Goal: Task Accomplishment & Management: Complete application form

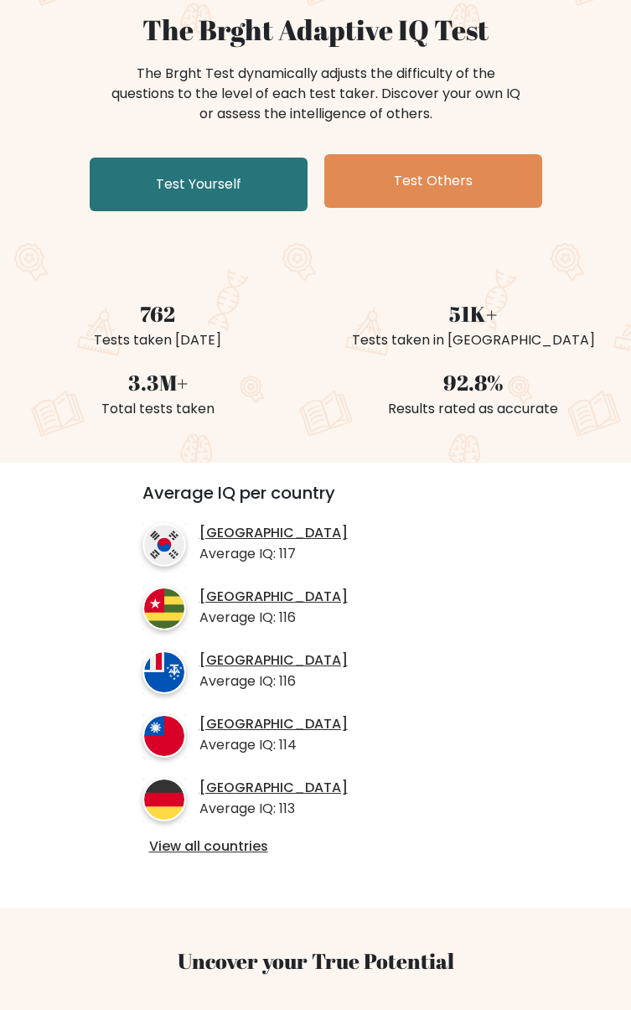
scroll to position [139, 0]
click at [150, 856] on link "View all countries" at bounding box center [316, 847] width 334 height 18
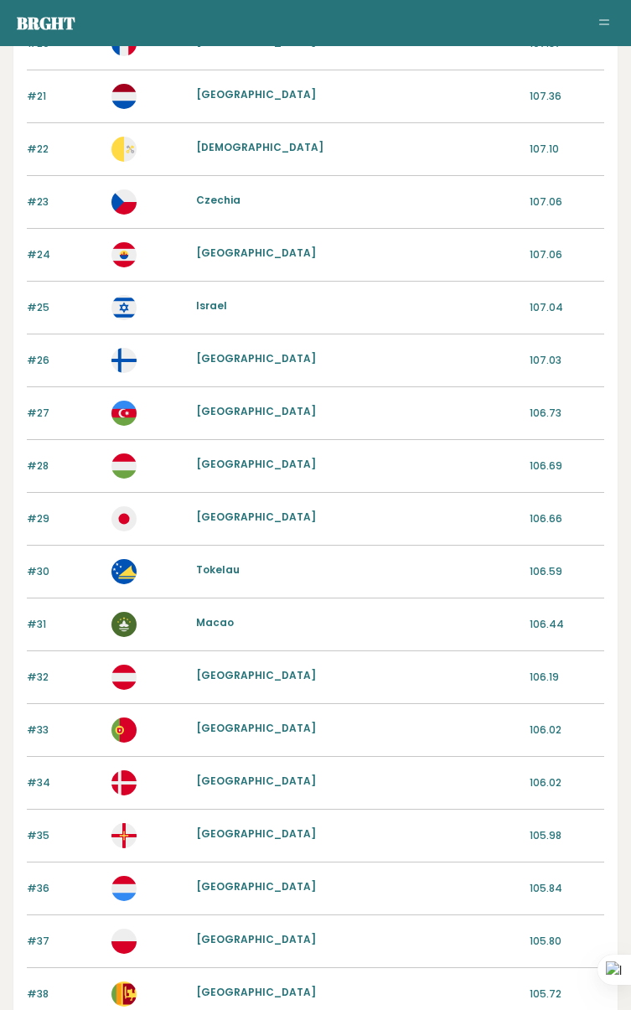
scroll to position [1455, 0]
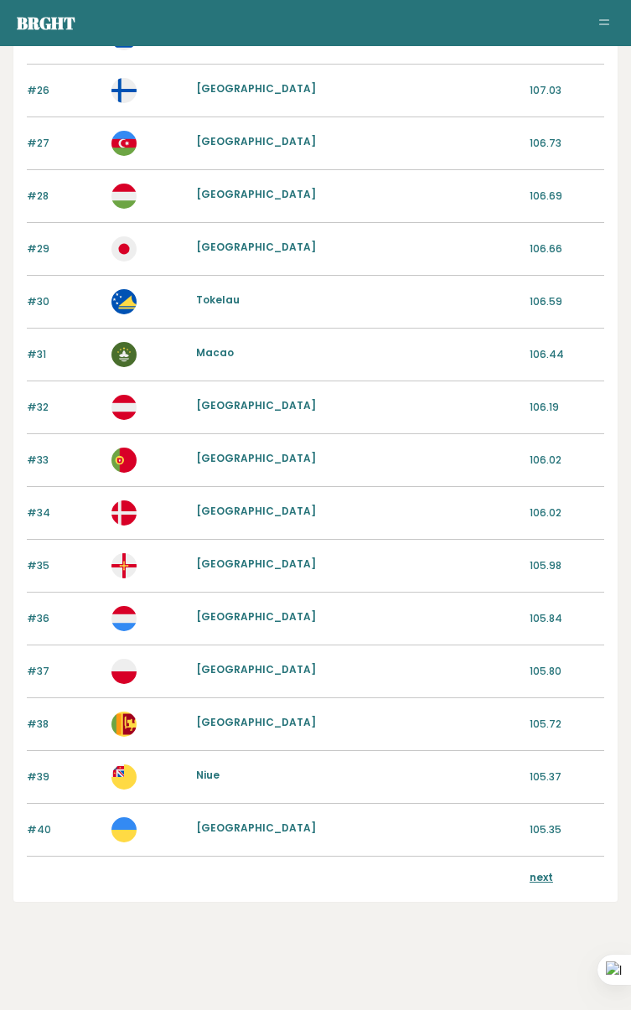
click at [542, 879] on link "next" at bounding box center [541, 877] width 23 height 14
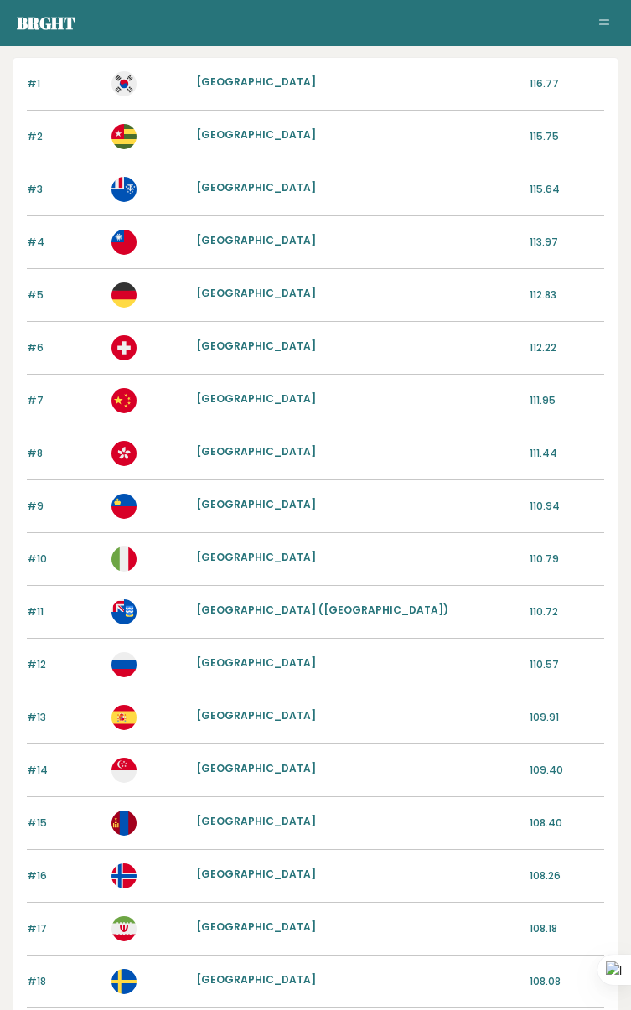
scroll to position [106, 0]
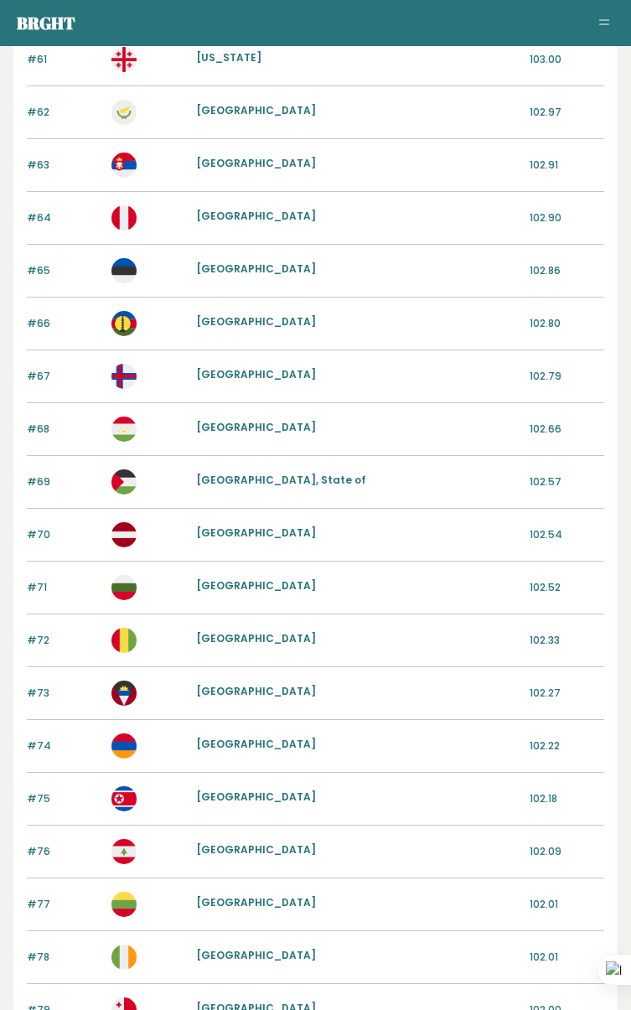
scroll to position [1455, 0]
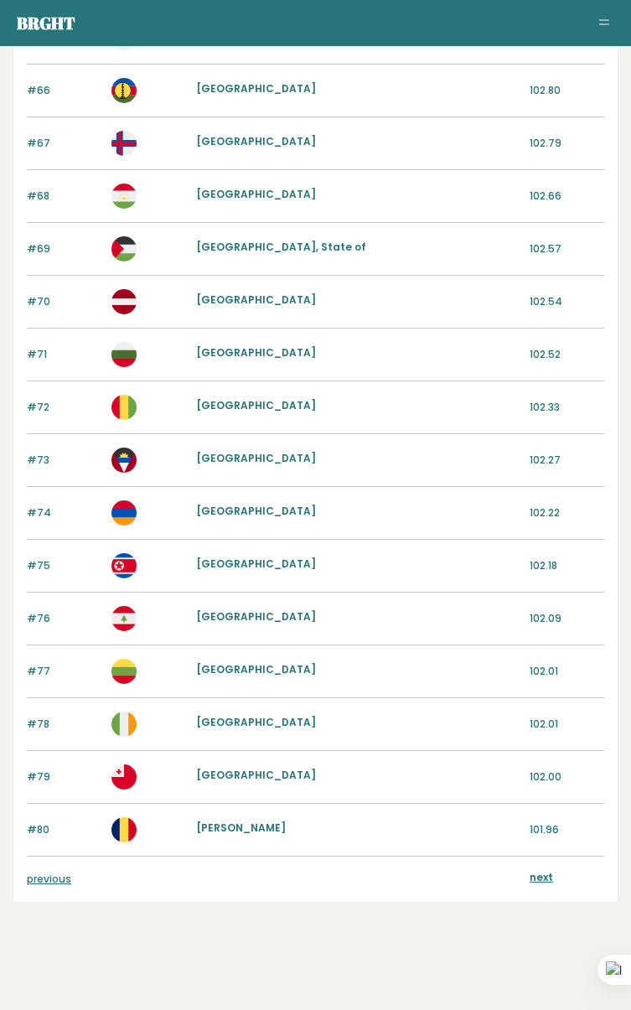
click at [541, 878] on link "next" at bounding box center [541, 877] width 23 height 14
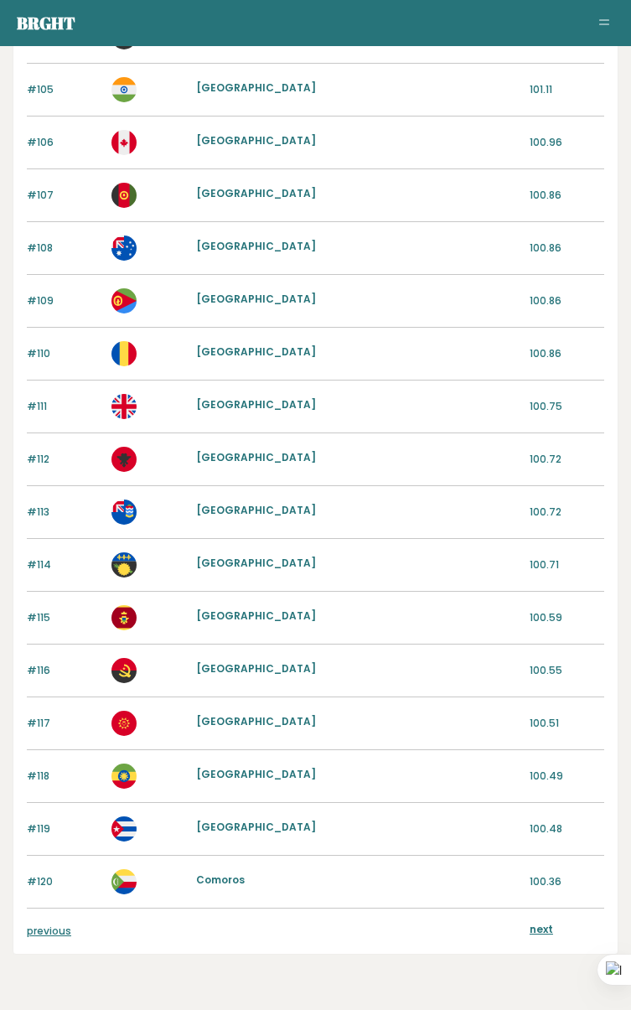
scroll to position [1455, 0]
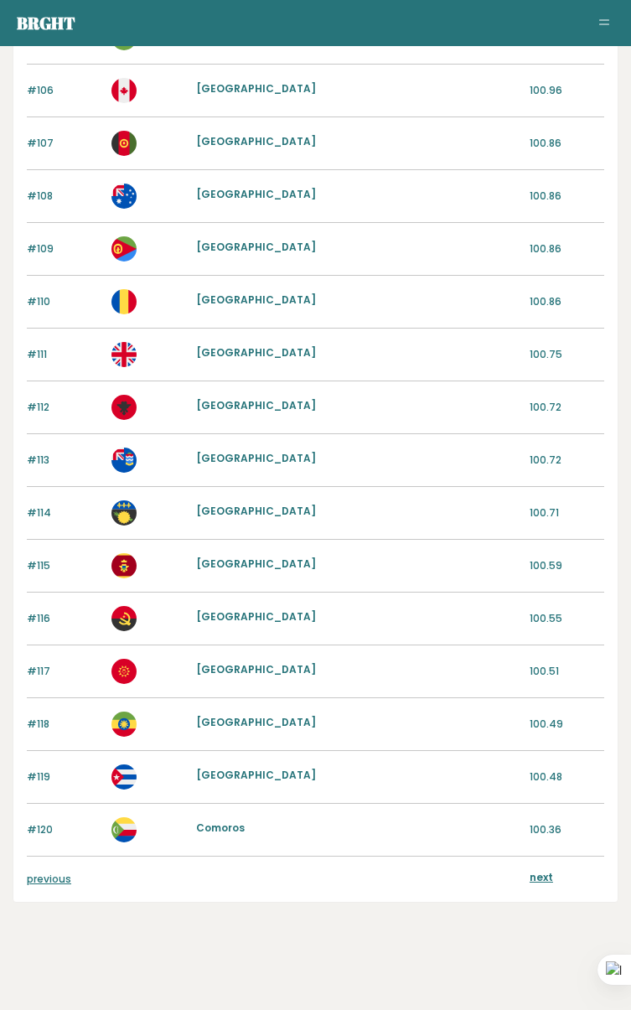
click at [547, 874] on link "next" at bounding box center [541, 877] width 23 height 14
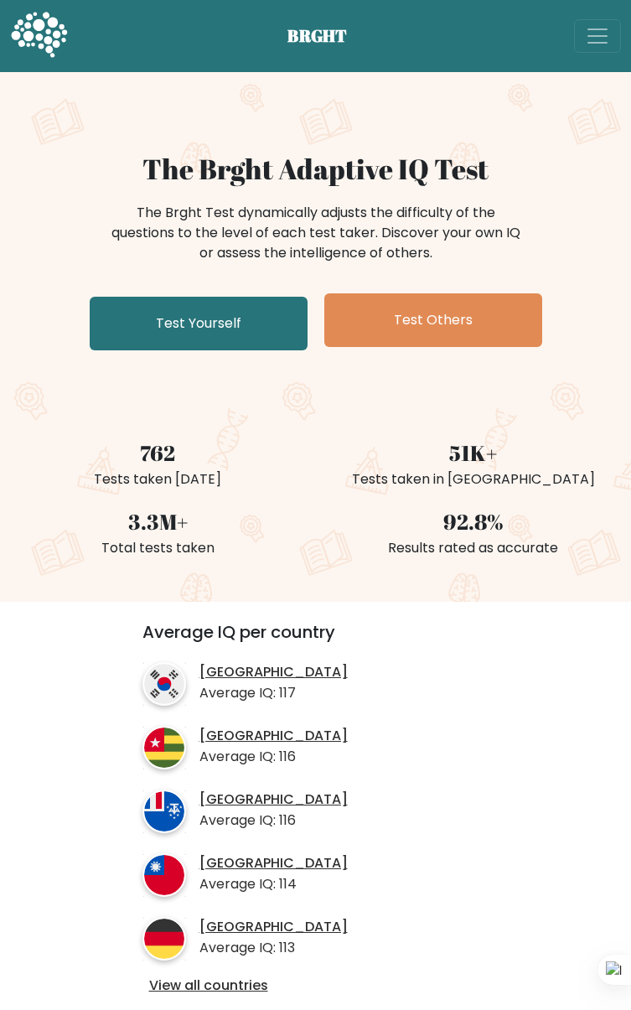
click at [146, 350] on link "Test Yourself" at bounding box center [199, 324] width 218 height 54
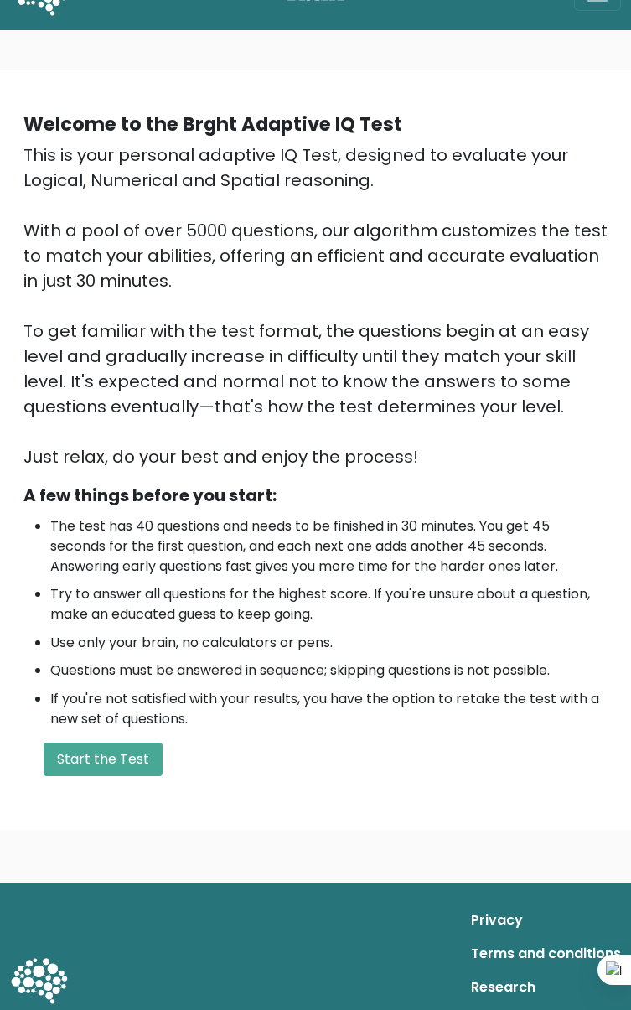
scroll to position [60, 0]
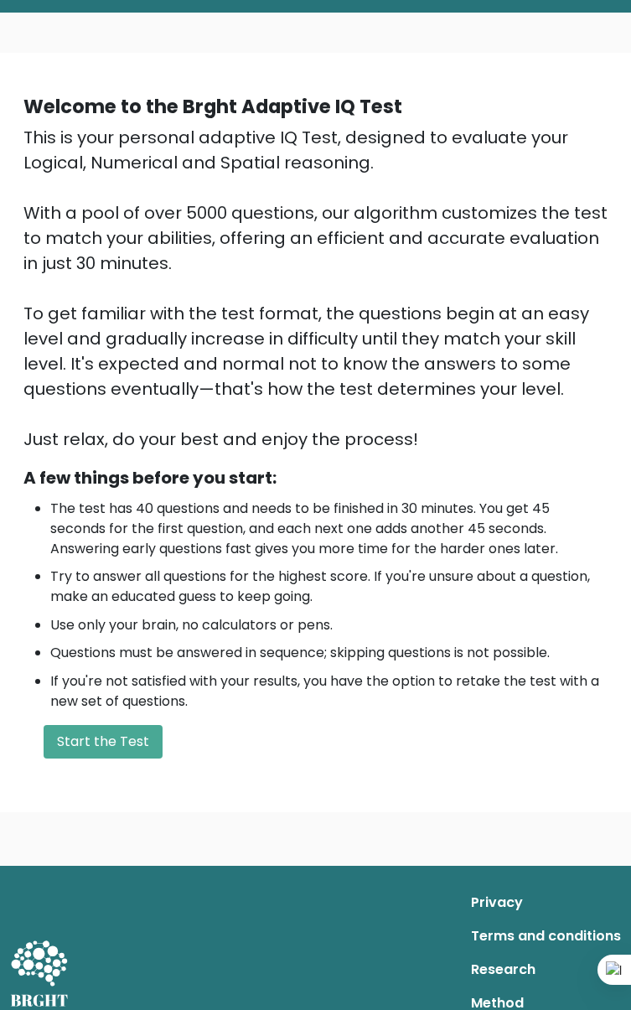
click at [163, 725] on button "Start the Test" at bounding box center [103, 742] width 119 height 34
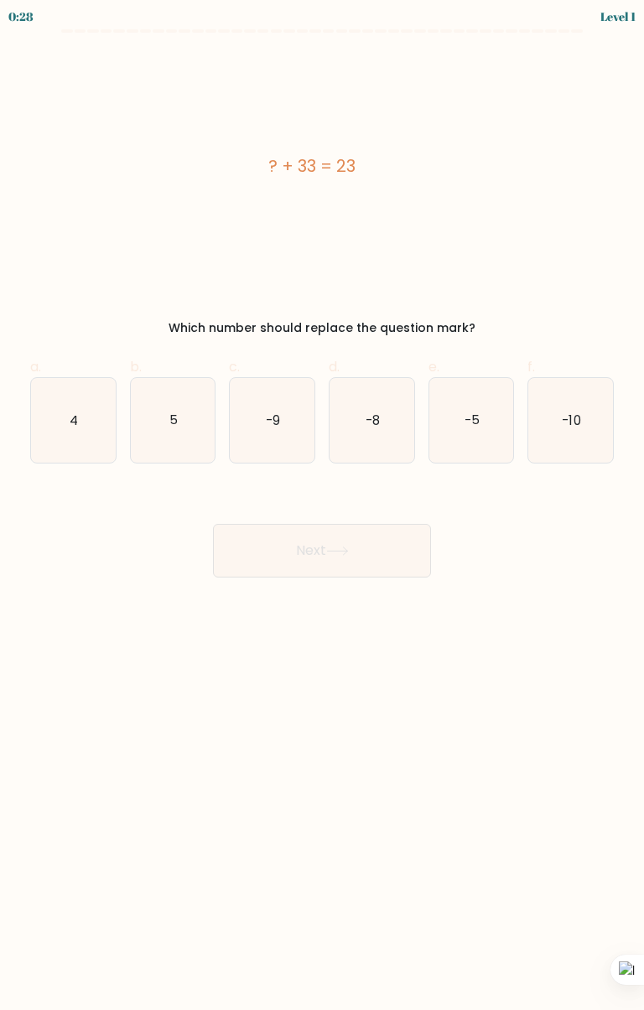
click at [587, 413] on icon "-10" at bounding box center [570, 420] width 85 height 85
click at [323, 506] on input "f. -10" at bounding box center [322, 511] width 1 height 11
radio input "true"
click at [376, 561] on button "Next" at bounding box center [322, 551] width 218 height 54
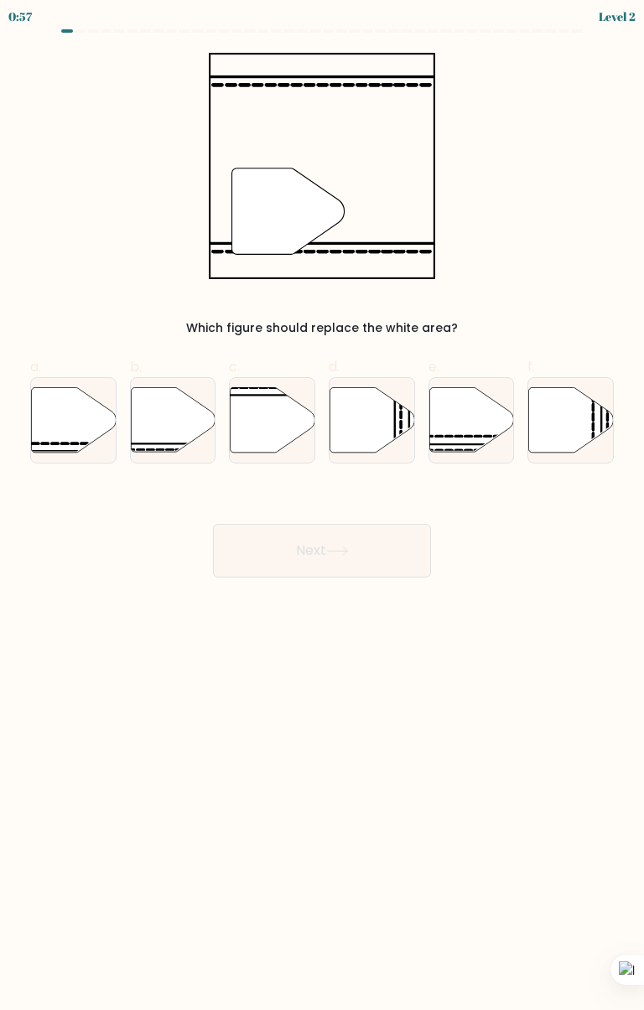
click at [175, 423] on icon at bounding box center [173, 419] width 85 height 65
click at [322, 506] on input "b." at bounding box center [322, 511] width 1 height 11
radio input "true"
click at [346, 547] on icon at bounding box center [337, 551] width 23 height 9
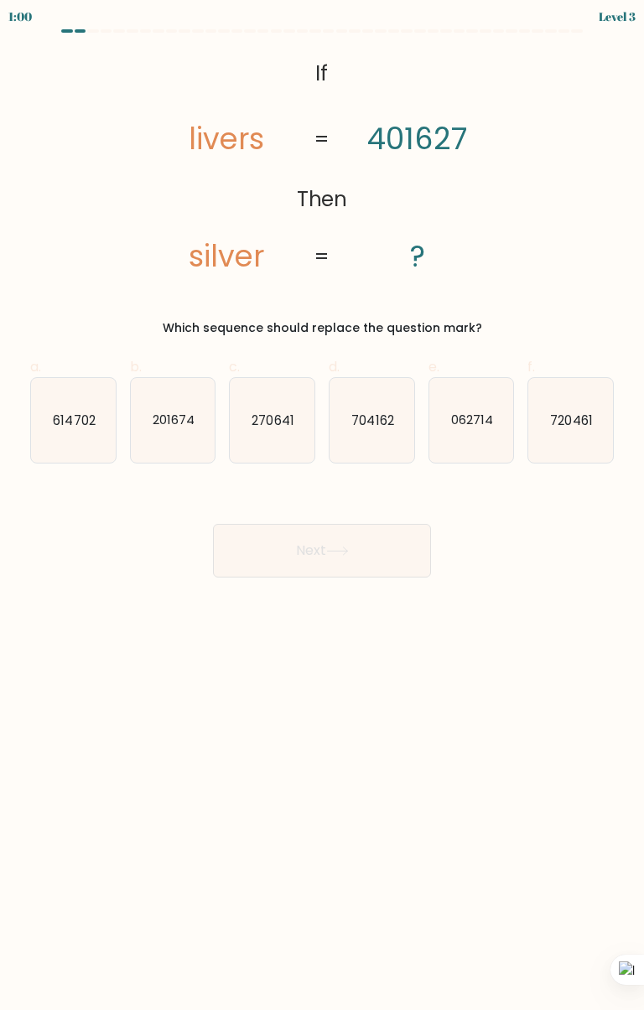
click at [382, 425] on text "704162" at bounding box center [372, 420] width 42 height 18
click at [323, 506] on input "d. 704162" at bounding box center [322, 511] width 1 height 11
radio input "true"
click at [519, 192] on div "@import url('https://fonts.googleapis.com/css?family=Abril+Fatface:400,100,100i…" at bounding box center [322, 195] width 604 height 284
click at [530, 151] on div "@import url('https://fonts.googleapis.com/css?family=Abril+Fatface:400,100,100i…" at bounding box center [322, 195] width 604 height 284
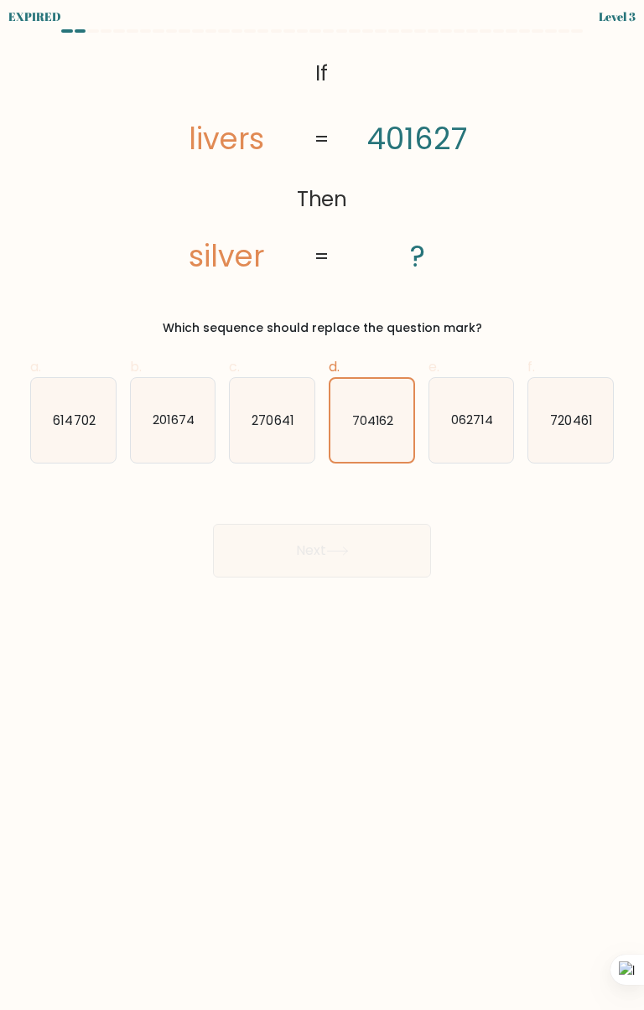
click at [377, 433] on icon "704162" at bounding box center [371, 420] width 83 height 83
click at [323, 506] on input "d. 704162" at bounding box center [322, 511] width 1 height 11
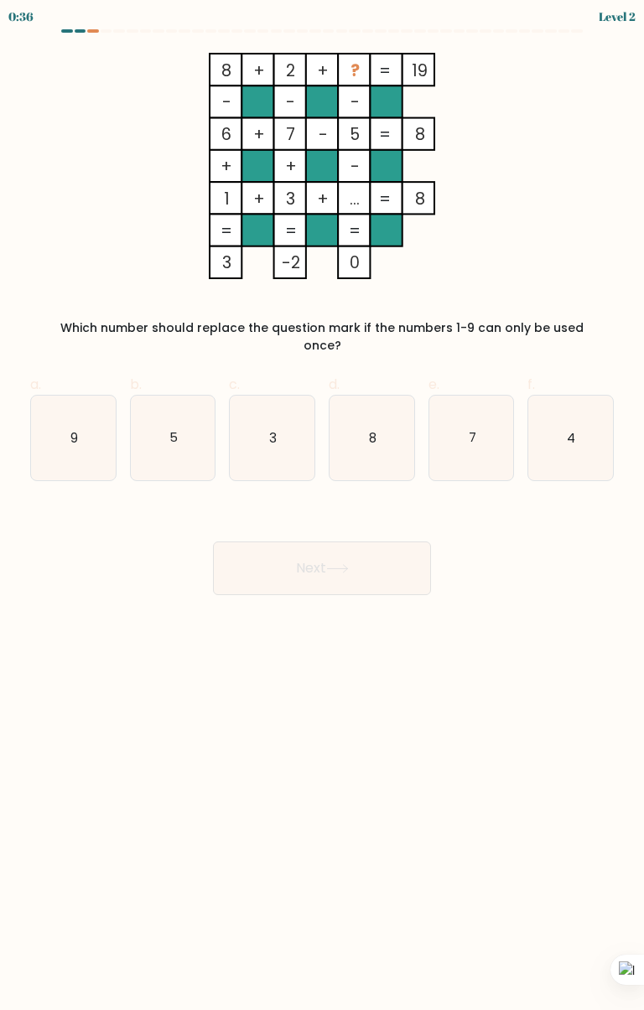
click at [60, 420] on icon "9" at bounding box center [73, 438] width 85 height 85
click at [322, 506] on input "a. 9" at bounding box center [322, 511] width 1 height 11
radio input "true"
click at [334, 544] on button "Next" at bounding box center [322, 569] width 218 height 54
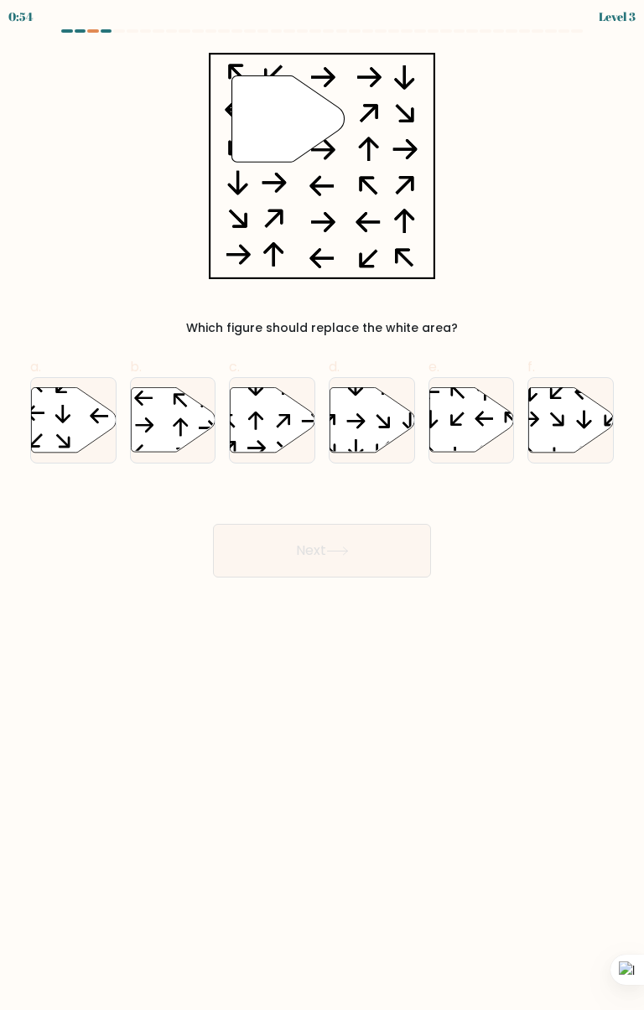
click at [89, 422] on icon at bounding box center [73, 419] width 85 height 65
click at [322, 506] on input "a." at bounding box center [322, 511] width 1 height 11
radio input "true"
click at [344, 564] on button "Next" at bounding box center [322, 551] width 218 height 54
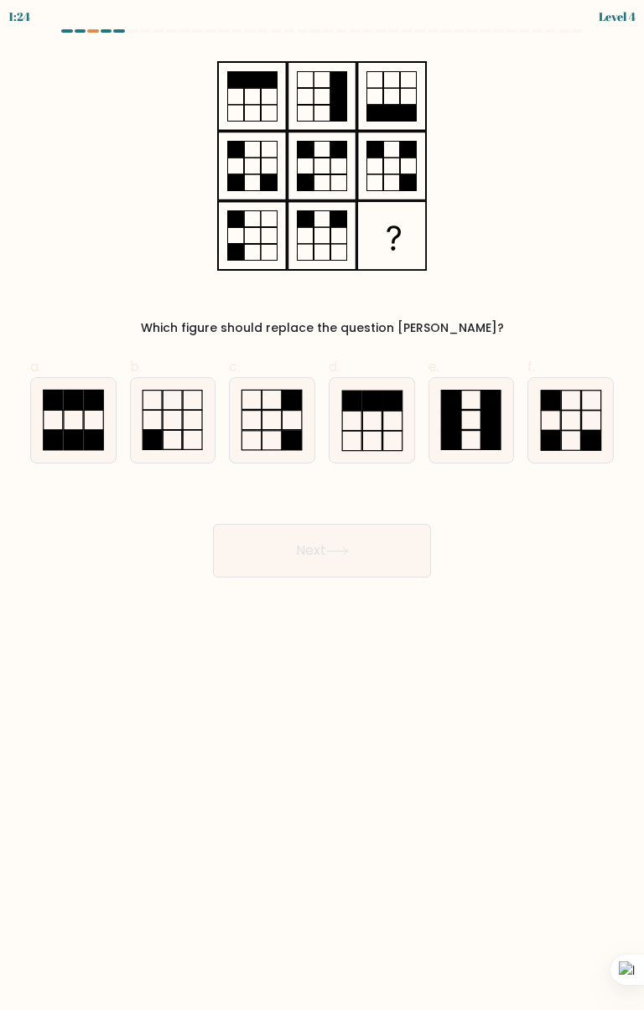
click at [258, 423] on icon at bounding box center [272, 420] width 85 height 85
click at [322, 506] on input "c." at bounding box center [322, 511] width 1 height 11
radio input "true"
click at [383, 562] on button "Next" at bounding box center [322, 551] width 218 height 54
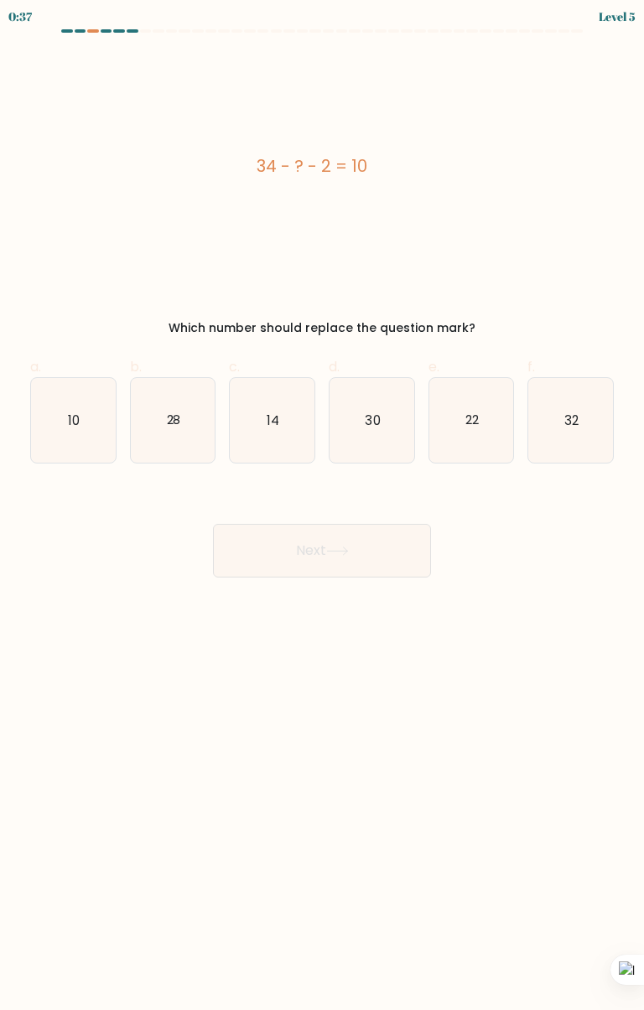
click at [500, 512] on div "Next" at bounding box center [322, 531] width 604 height 94
click at [487, 411] on icon "22" at bounding box center [471, 420] width 85 height 85
click at [323, 506] on input "e. 22" at bounding box center [322, 511] width 1 height 11
radio input "true"
click at [380, 558] on button "Next" at bounding box center [322, 551] width 218 height 54
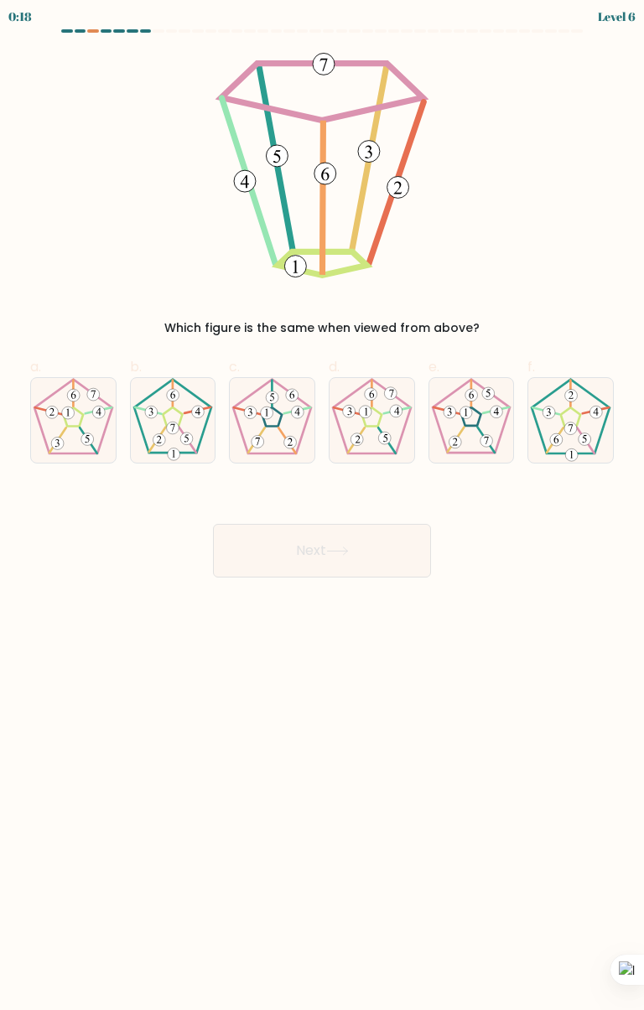
click at [52, 412] on 551 at bounding box center [52, 412] width 13 height 13
click at [322, 506] on input "a." at bounding box center [322, 511] width 1 height 11
radio input "true"
click at [366, 570] on button "Next" at bounding box center [322, 551] width 218 height 54
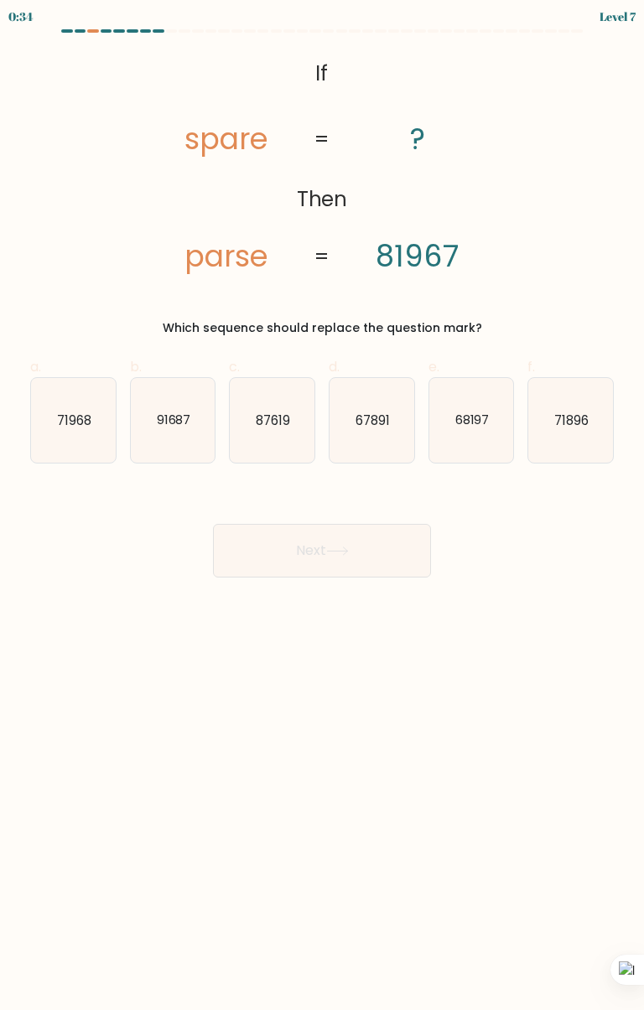
click at [480, 425] on text "68197" at bounding box center [471, 420] width 34 height 18
click at [323, 506] on input "e. 68197" at bounding box center [322, 511] width 1 height 11
radio input "true"
click at [347, 550] on icon at bounding box center [337, 551] width 20 height 8
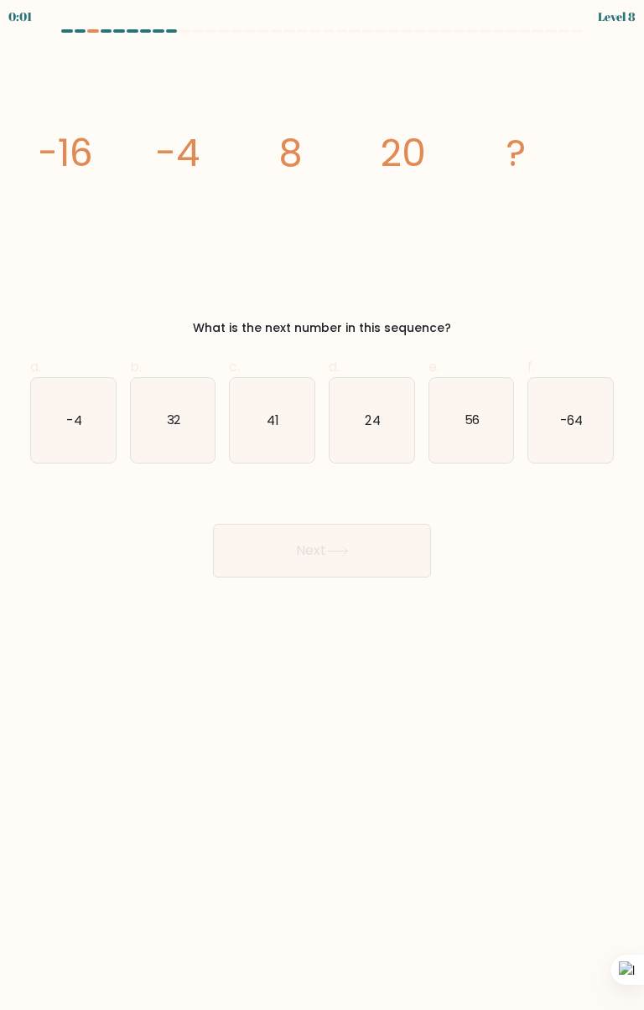
click at [580, 437] on icon "-64" at bounding box center [570, 420] width 85 height 85
click at [323, 506] on input "f. -64" at bounding box center [322, 511] width 1 height 11
radio input "true"
click at [369, 551] on button "Next" at bounding box center [322, 551] width 218 height 54
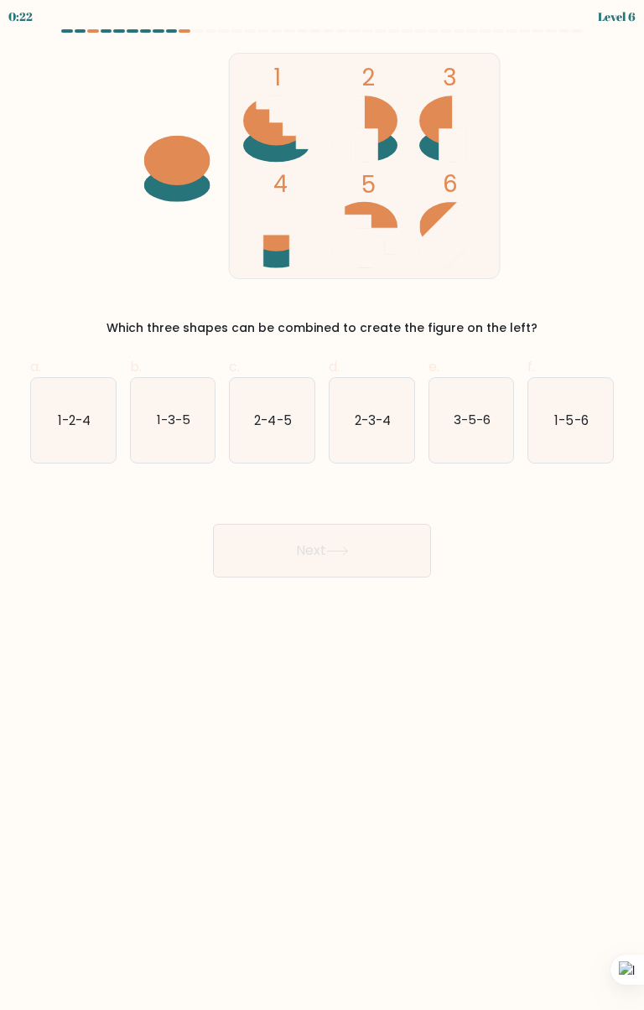
click at [381, 434] on icon "2-3-4" at bounding box center [371, 420] width 85 height 85
click at [323, 506] on input "d. 2-3-4" at bounding box center [322, 511] width 1 height 11
radio input "true"
click at [386, 559] on button "Next" at bounding box center [322, 551] width 218 height 54
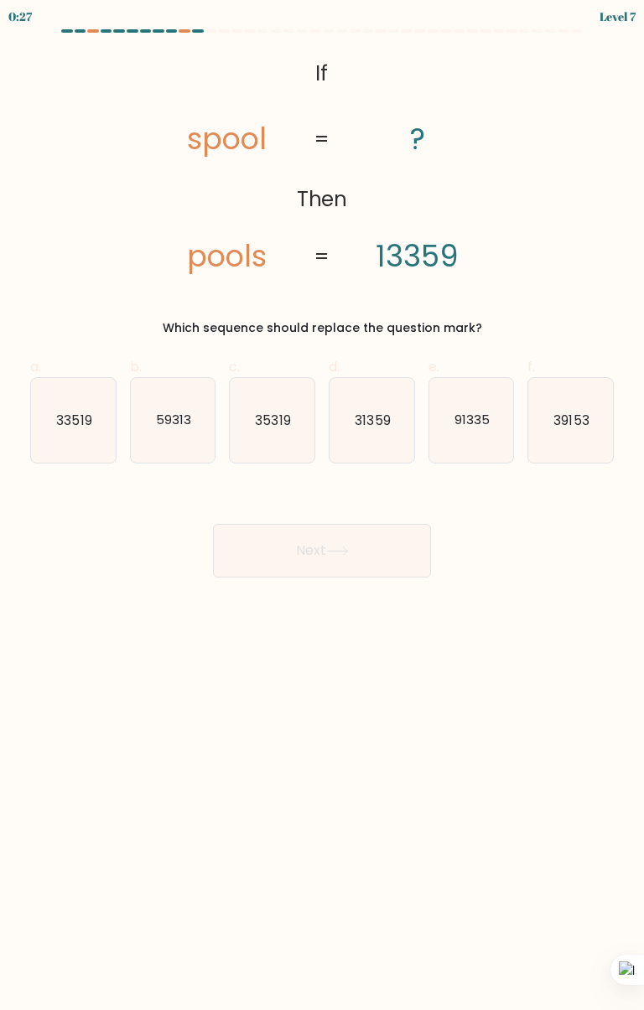
click at [479, 428] on text "91335" at bounding box center [471, 420] width 35 height 18
click at [323, 506] on input "e. 91335" at bounding box center [322, 511] width 1 height 11
radio input "true"
click at [369, 551] on button "Next" at bounding box center [322, 551] width 218 height 54
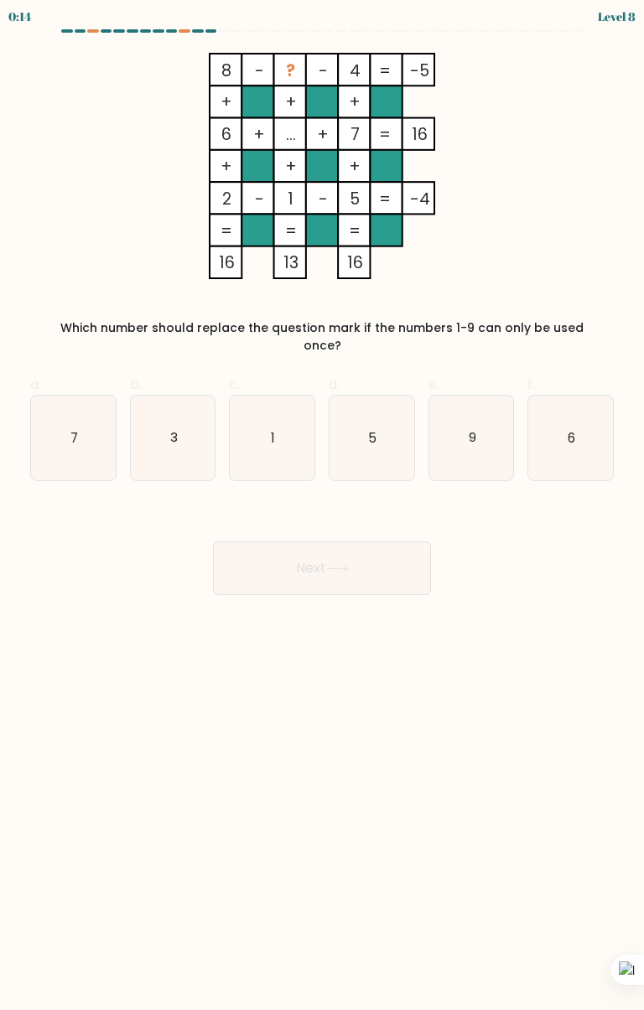
click at [290, 408] on icon "1" at bounding box center [272, 438] width 85 height 85
click at [322, 506] on input "c. 1" at bounding box center [322, 511] width 1 height 11
radio input "true"
click at [385, 563] on button "Next" at bounding box center [322, 569] width 218 height 54
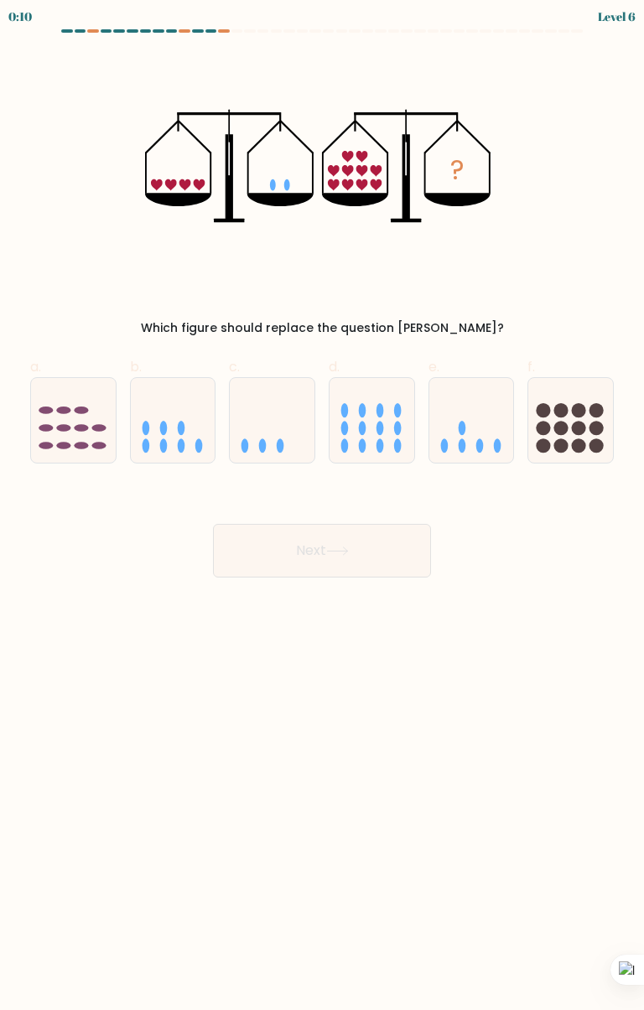
click at [464, 407] on icon at bounding box center [471, 421] width 85 height 70
click at [323, 506] on input "e." at bounding box center [322, 511] width 1 height 11
radio input "true"
click at [359, 547] on button "Next" at bounding box center [322, 551] width 218 height 54
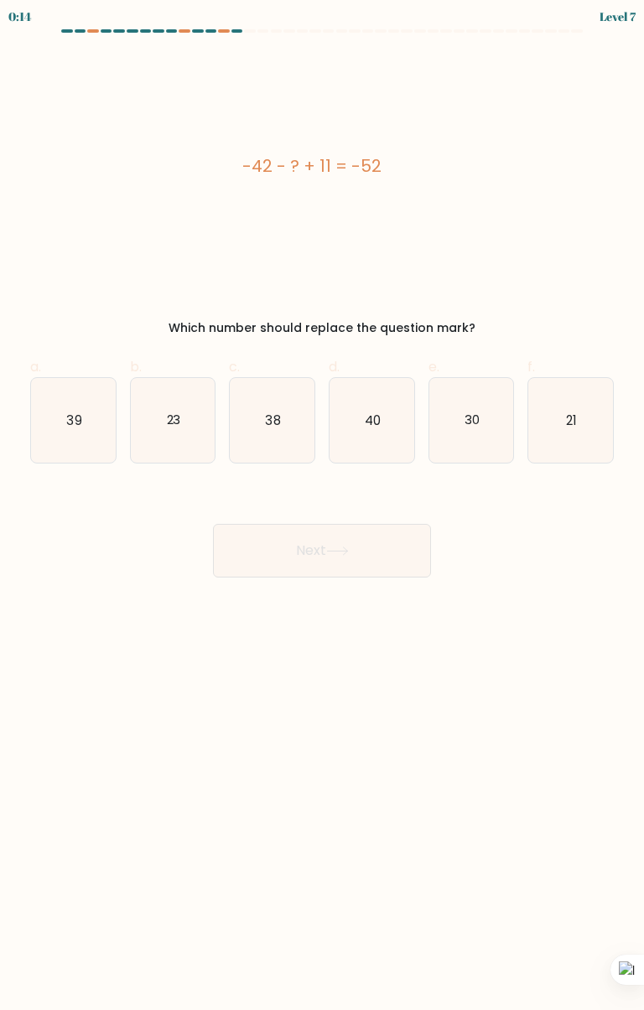
click at [584, 412] on icon "21" at bounding box center [570, 420] width 85 height 85
click at [323, 506] on input "f. 21" at bounding box center [322, 511] width 1 height 11
radio input "true"
click at [189, 433] on icon "23" at bounding box center [173, 420] width 85 height 85
click at [322, 506] on input "b. 23" at bounding box center [322, 511] width 1 height 11
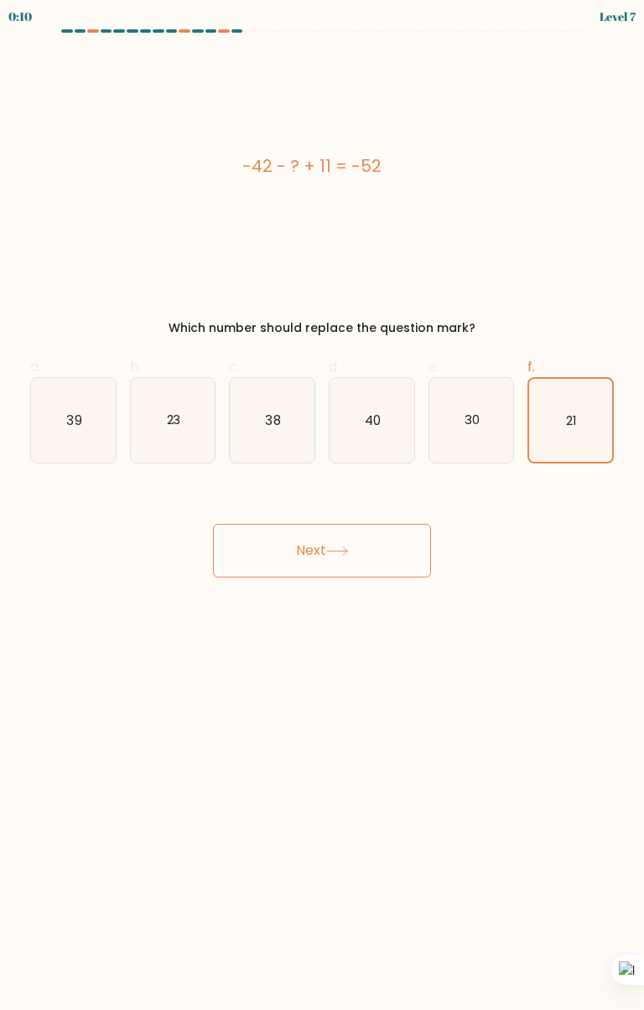
radio input "true"
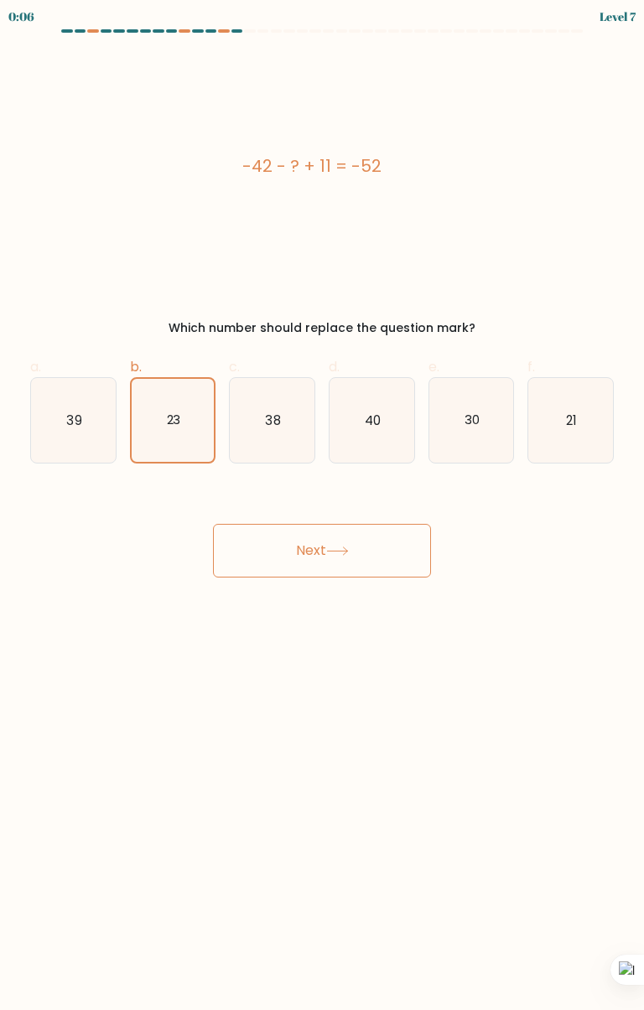
click at [317, 564] on button "Next" at bounding box center [322, 551] width 218 height 54
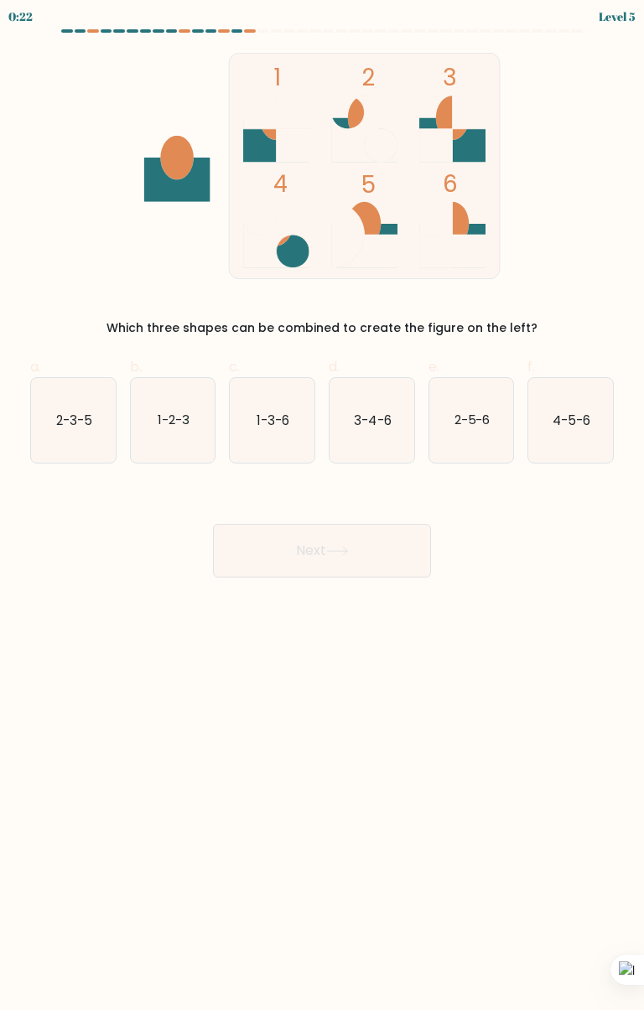
click at [271, 439] on icon "1-3-6" at bounding box center [272, 420] width 85 height 85
click at [322, 506] on input "c. 1-3-6" at bounding box center [322, 511] width 1 height 11
radio input "true"
click at [331, 560] on button "Next" at bounding box center [322, 551] width 218 height 54
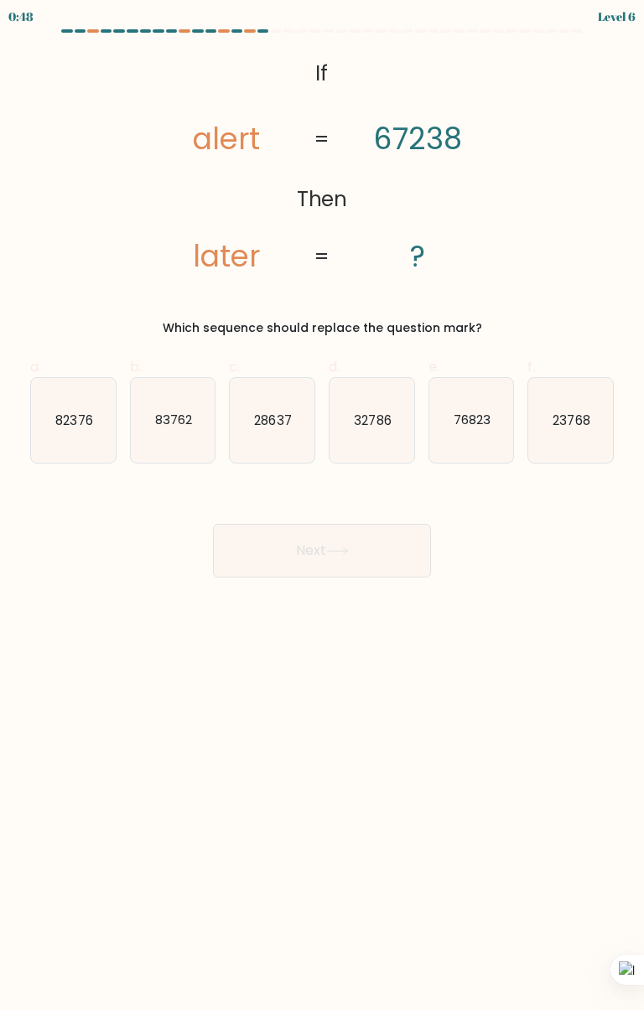
click at [485, 428] on text "76823" at bounding box center [472, 420] width 37 height 18
click at [323, 506] on input "e. 76823" at bounding box center [322, 511] width 1 height 11
radio input "true"
click at [340, 559] on button "Next" at bounding box center [322, 551] width 218 height 54
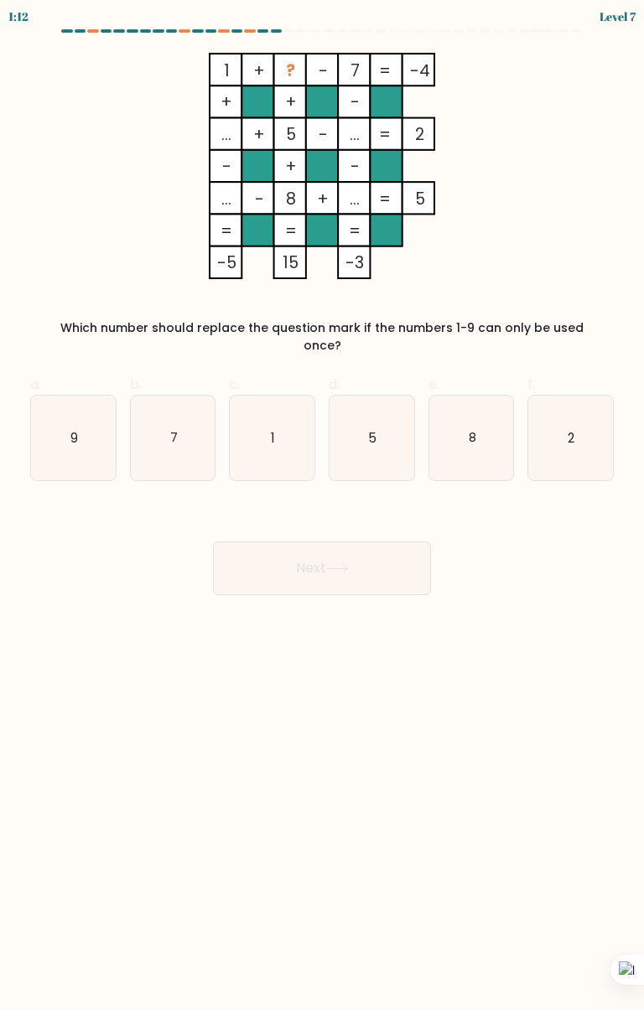
click at [595, 407] on icon "2" at bounding box center [570, 438] width 85 height 85
click at [323, 506] on input "f. 2" at bounding box center [322, 511] width 1 height 11
radio input "true"
click at [359, 549] on button "Next" at bounding box center [322, 569] width 218 height 54
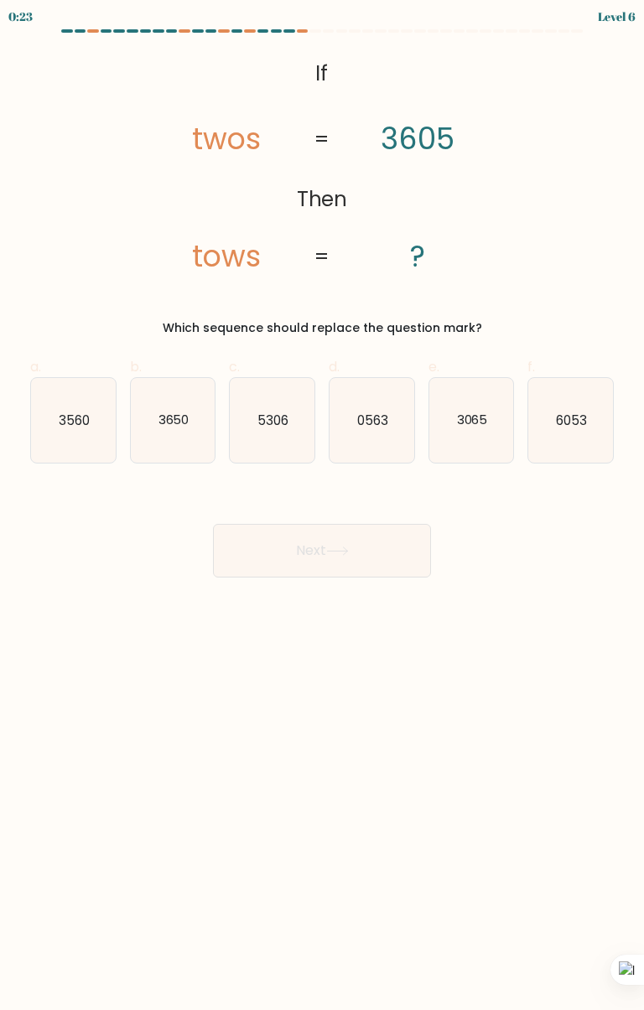
click at [473, 429] on icon "3065" at bounding box center [471, 420] width 85 height 85
click at [323, 506] on input "e. 3065" at bounding box center [322, 511] width 1 height 11
radio input "true"
click at [357, 566] on button "Next" at bounding box center [322, 551] width 218 height 54
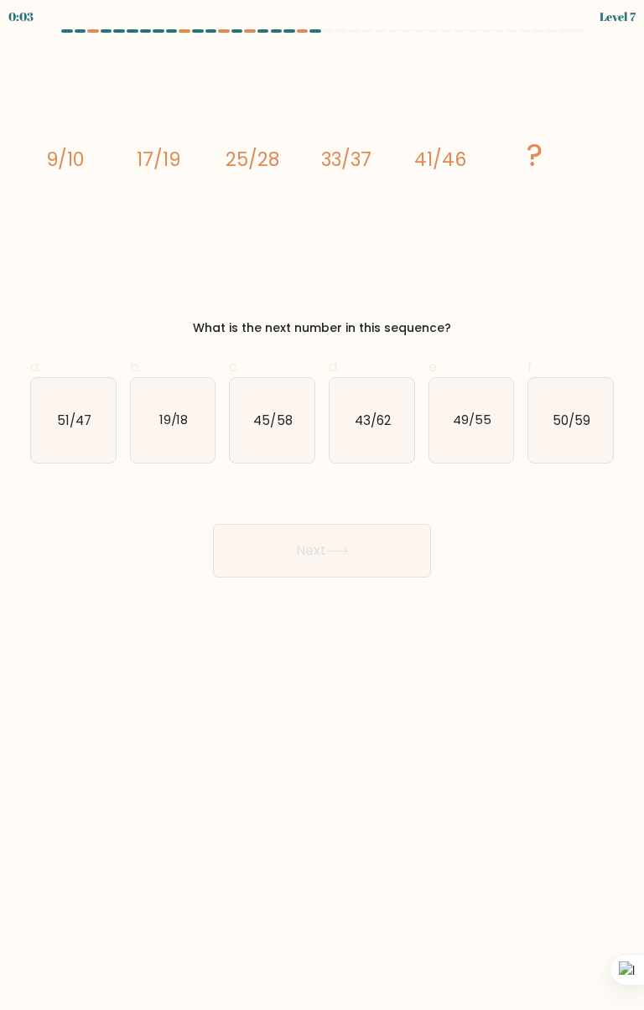
click at [470, 431] on icon "49/55" at bounding box center [471, 420] width 85 height 85
click at [323, 506] on input "e. 49/55" at bounding box center [322, 511] width 1 height 11
radio input "true"
click at [395, 568] on button "Next" at bounding box center [322, 551] width 218 height 54
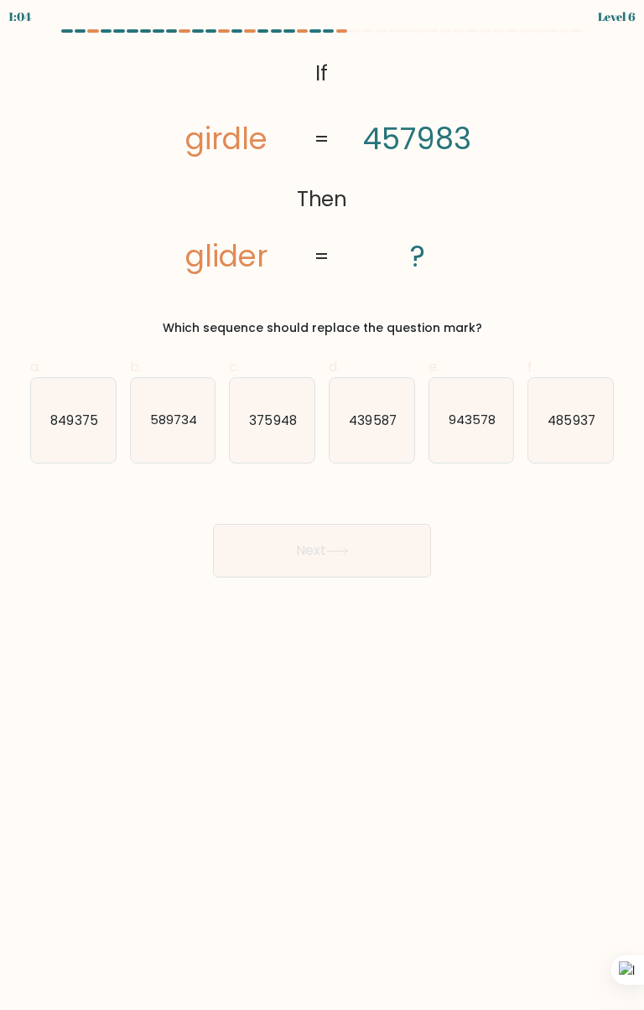
click at [565, 428] on text "485937" at bounding box center [571, 420] width 47 height 18
click at [323, 506] on input "f. 485937" at bounding box center [322, 511] width 1 height 11
radio input "true"
click at [361, 536] on button "Next" at bounding box center [322, 551] width 218 height 54
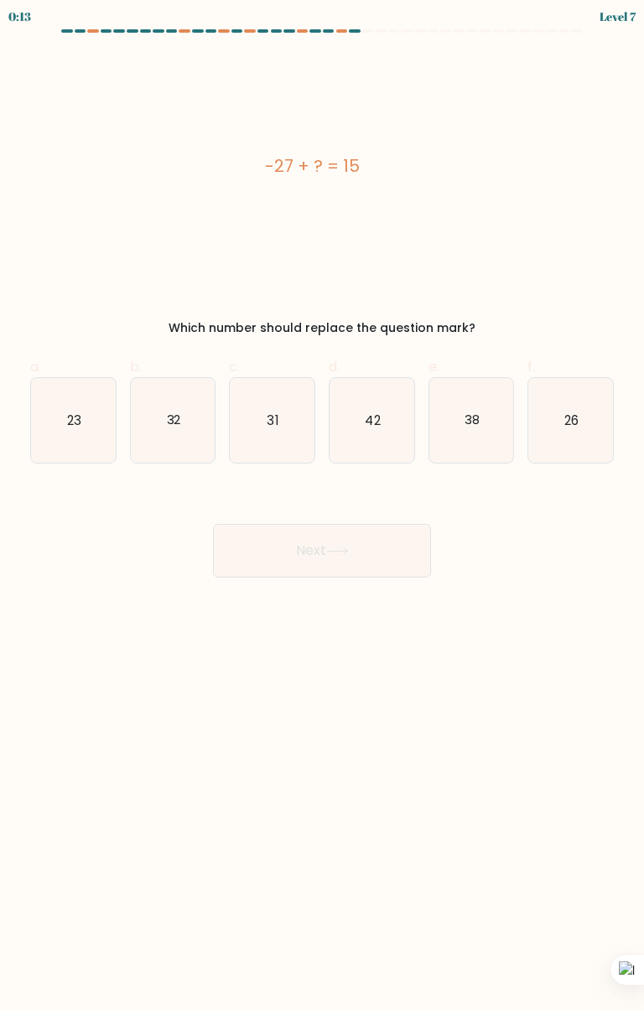
click at [391, 426] on icon "42" at bounding box center [371, 420] width 85 height 85
click at [323, 506] on input "d. 42" at bounding box center [322, 511] width 1 height 11
radio input "true"
click at [379, 552] on button "Next" at bounding box center [322, 551] width 218 height 54
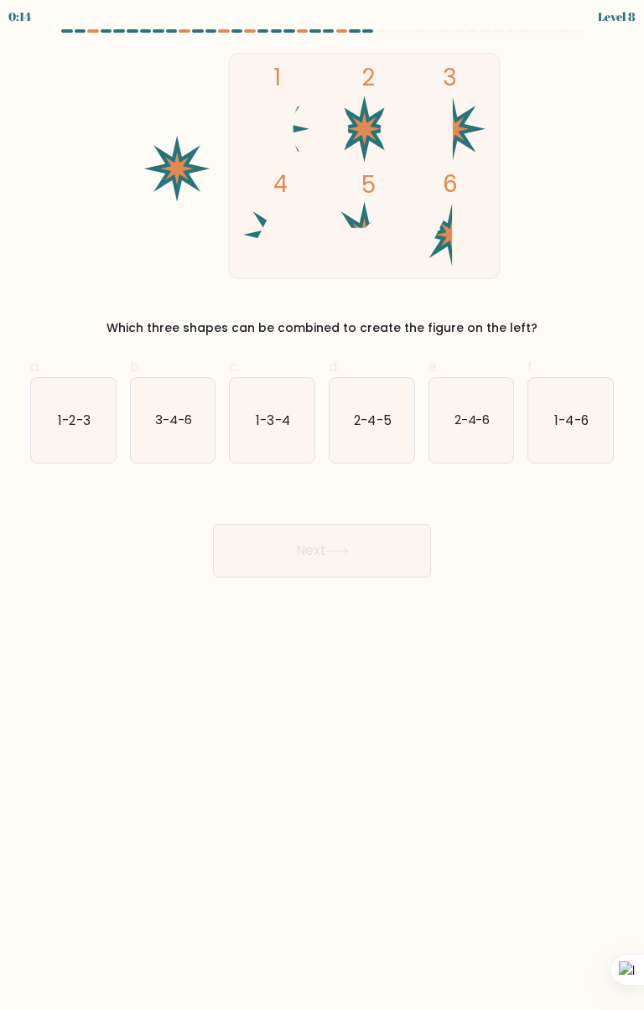
click at [169, 391] on icon "3-4-6" at bounding box center [173, 420] width 85 height 85
click at [322, 506] on input "b. 3-4-6" at bounding box center [322, 511] width 1 height 11
radio input "true"
click at [371, 548] on button "Next" at bounding box center [322, 551] width 218 height 54
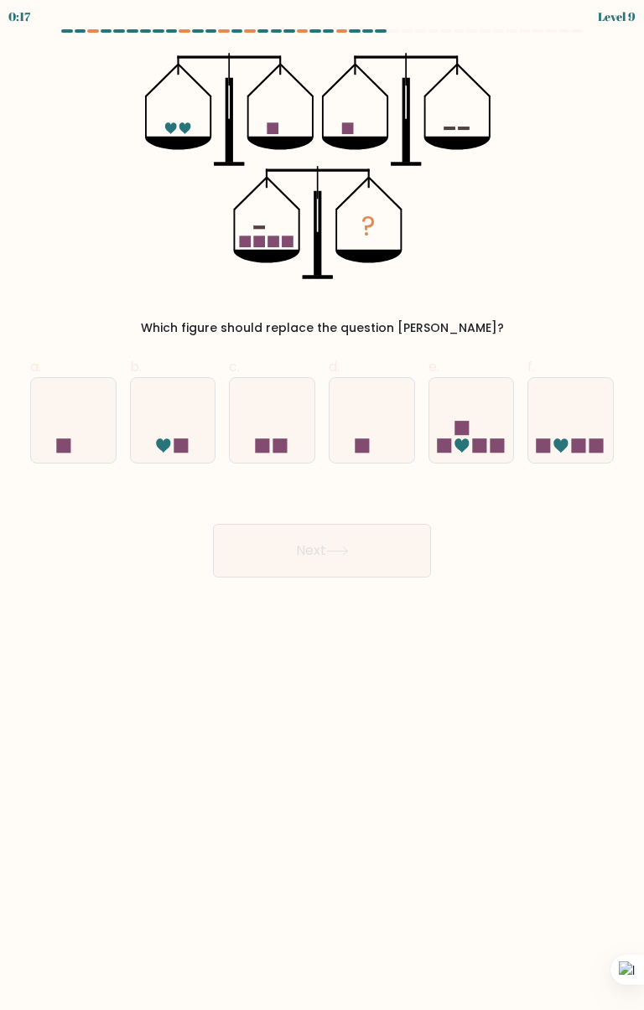
click at [455, 412] on icon at bounding box center [471, 421] width 85 height 70
click at [323, 506] on input "e." at bounding box center [322, 511] width 1 height 11
radio input "true"
click at [342, 545] on button "Next" at bounding box center [322, 551] width 218 height 54
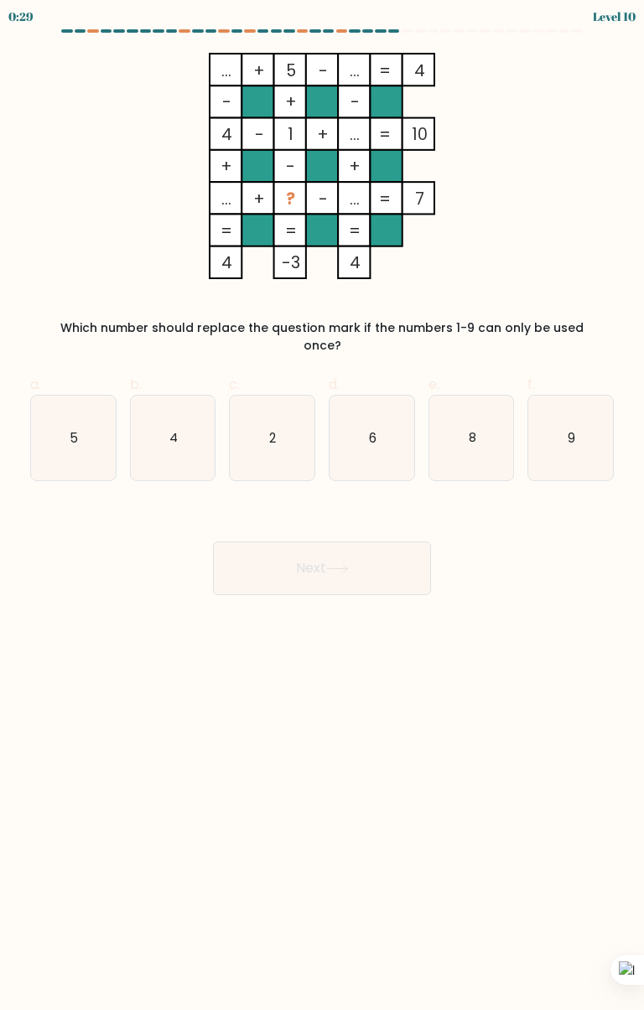
click at [609, 428] on icon "9" at bounding box center [570, 438] width 85 height 85
click at [323, 506] on input "f. 9" at bounding box center [322, 511] width 1 height 11
radio input "true"
click at [380, 568] on button "Next" at bounding box center [322, 569] width 218 height 54
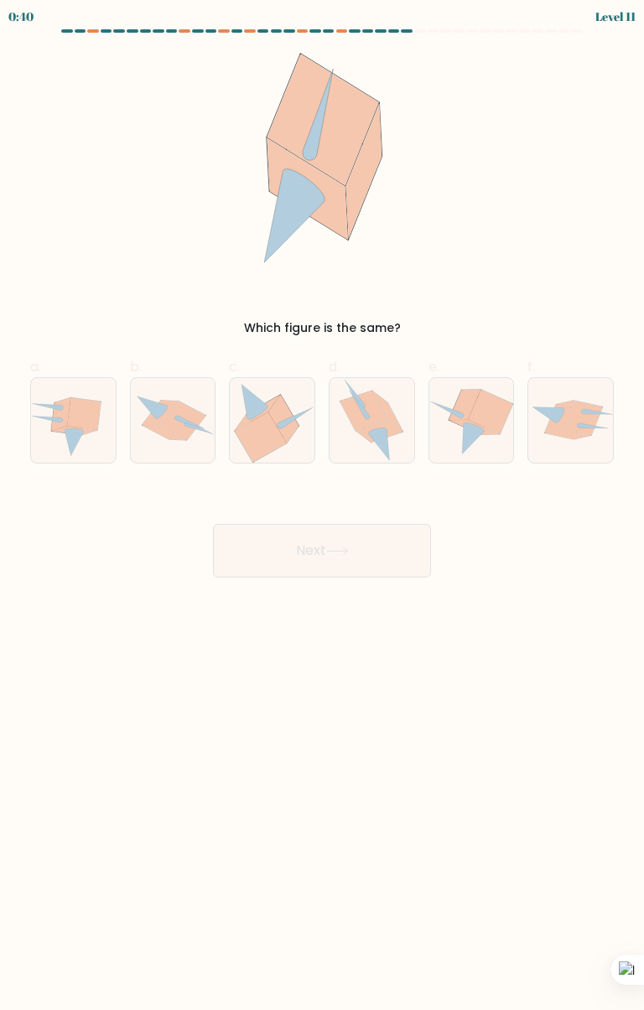
click at [490, 417] on icon at bounding box center [490, 412] width 45 height 44
click at [323, 506] on input "e." at bounding box center [322, 511] width 1 height 11
radio input "true"
click at [397, 560] on button "Next" at bounding box center [322, 551] width 218 height 54
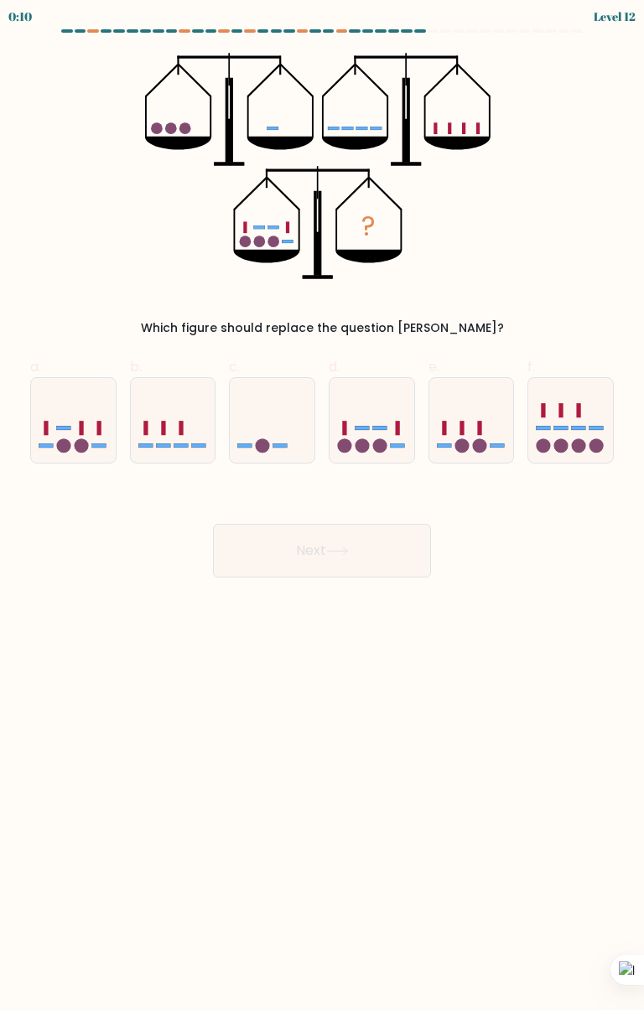
click at [374, 431] on icon at bounding box center [371, 421] width 85 height 70
click at [323, 506] on input "d." at bounding box center [322, 511] width 1 height 11
radio input "true"
click at [358, 573] on button "Next" at bounding box center [322, 551] width 218 height 54
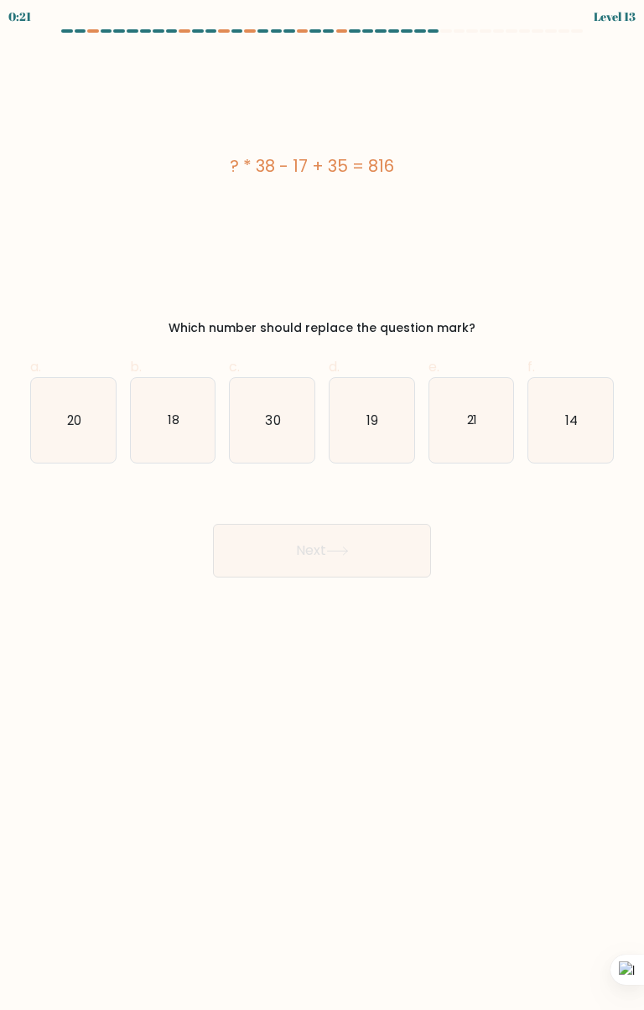
click at [272, 459] on icon "30" at bounding box center [272, 420] width 85 height 85
click at [322, 506] on input "c. 30" at bounding box center [322, 511] width 1 height 11
radio input "true"
click at [181, 460] on icon "18" at bounding box center [173, 420] width 85 height 85
click at [322, 506] on input "b. 18" at bounding box center [322, 511] width 1 height 11
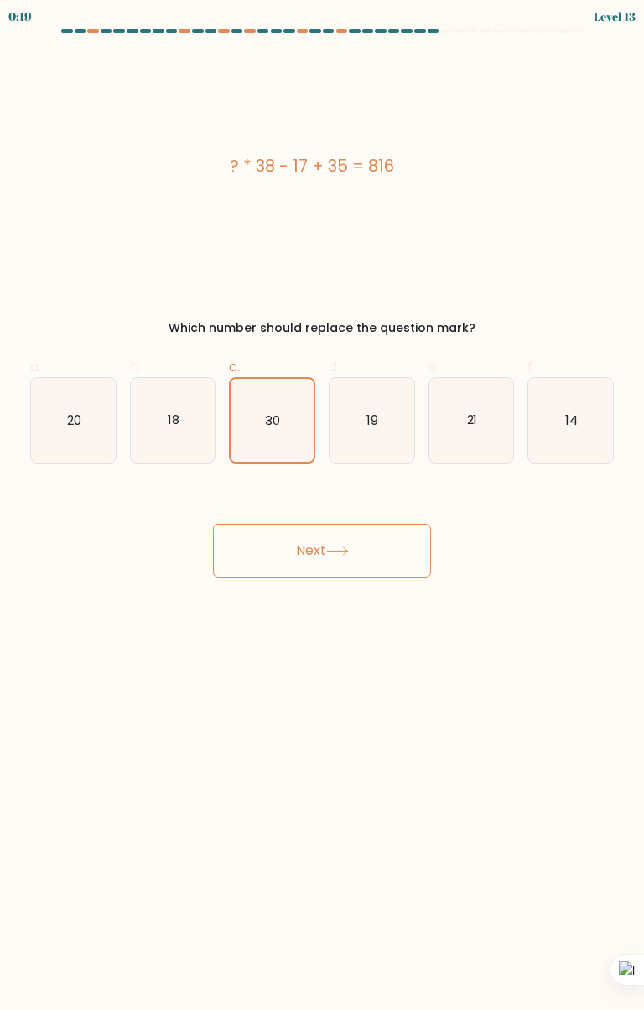
radio input "true"
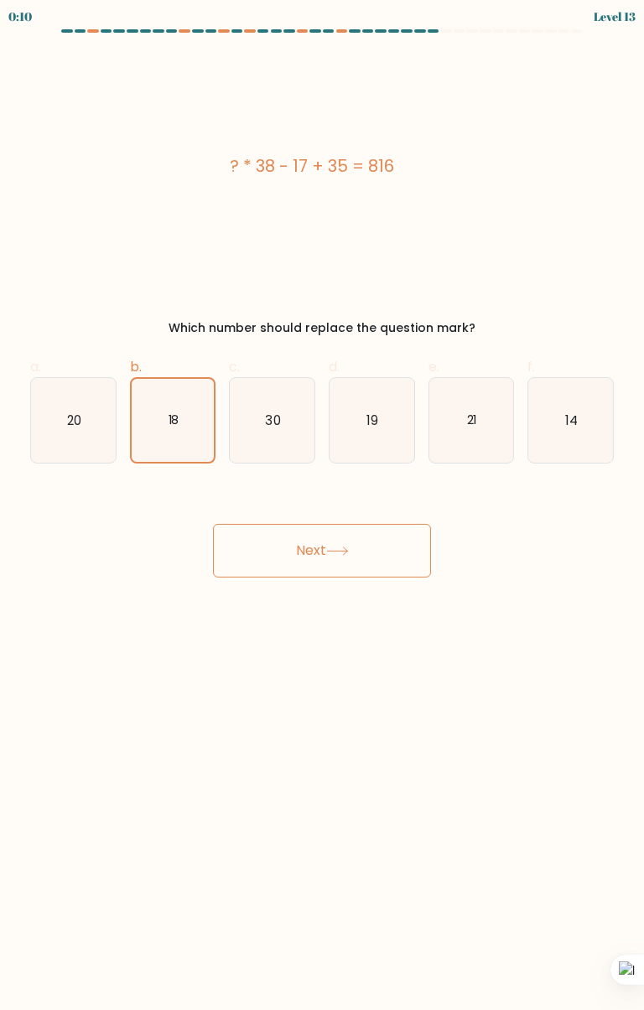
click at [281, 433] on icon "30" at bounding box center [272, 420] width 85 height 85
click at [322, 506] on input "c. 30" at bounding box center [322, 511] width 1 height 11
radio input "true"
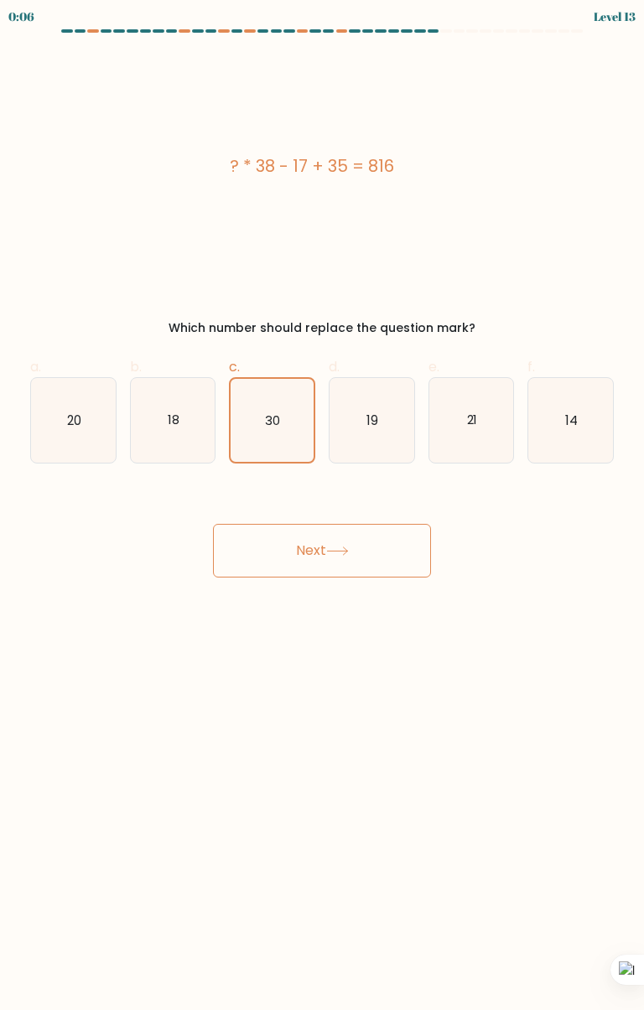
click at [368, 555] on button "Next" at bounding box center [322, 551] width 218 height 54
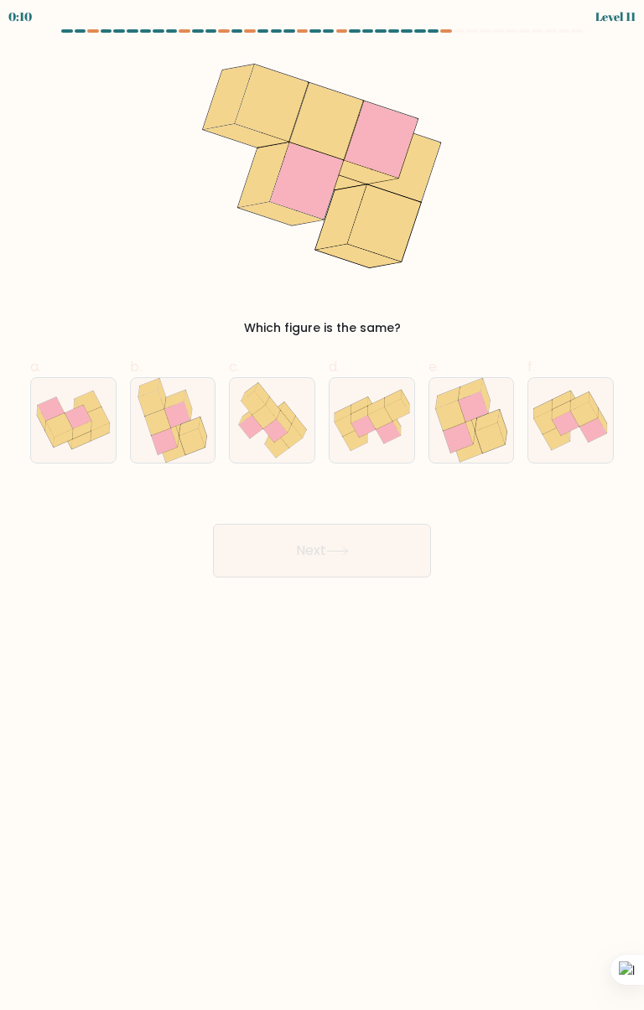
click at [279, 415] on icon at bounding box center [283, 422] width 15 height 22
click at [322, 506] on input "c." at bounding box center [322, 511] width 1 height 11
radio input "true"
click at [400, 535] on button "Next" at bounding box center [322, 551] width 218 height 54
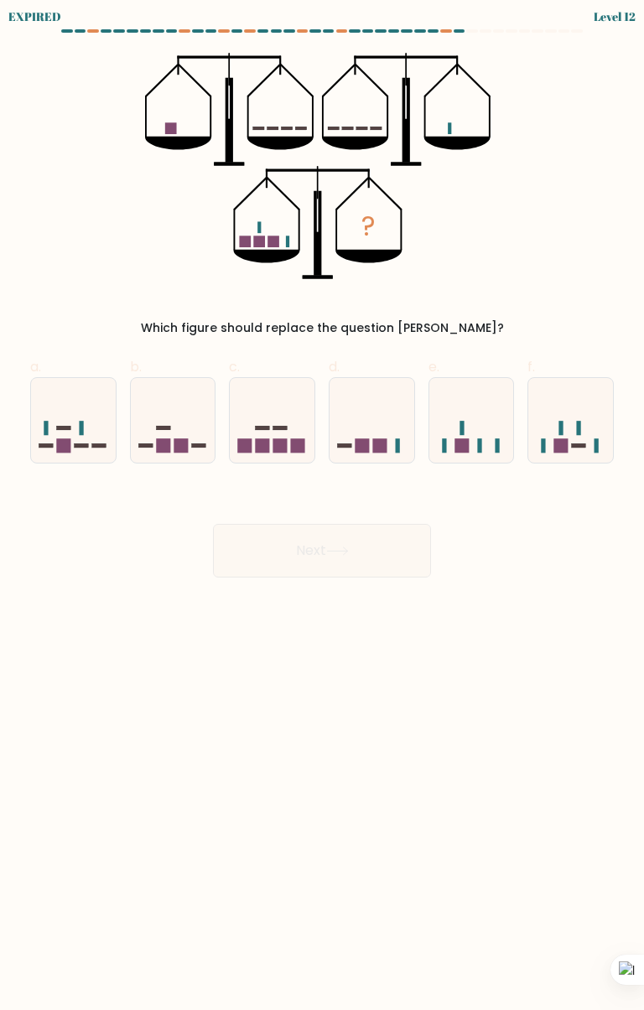
click at [475, 433] on icon at bounding box center [471, 421] width 85 height 70
click at [323, 506] on input "e." at bounding box center [322, 511] width 1 height 11
radio input "true"
click at [364, 552] on div "Next" at bounding box center [322, 531] width 604 height 94
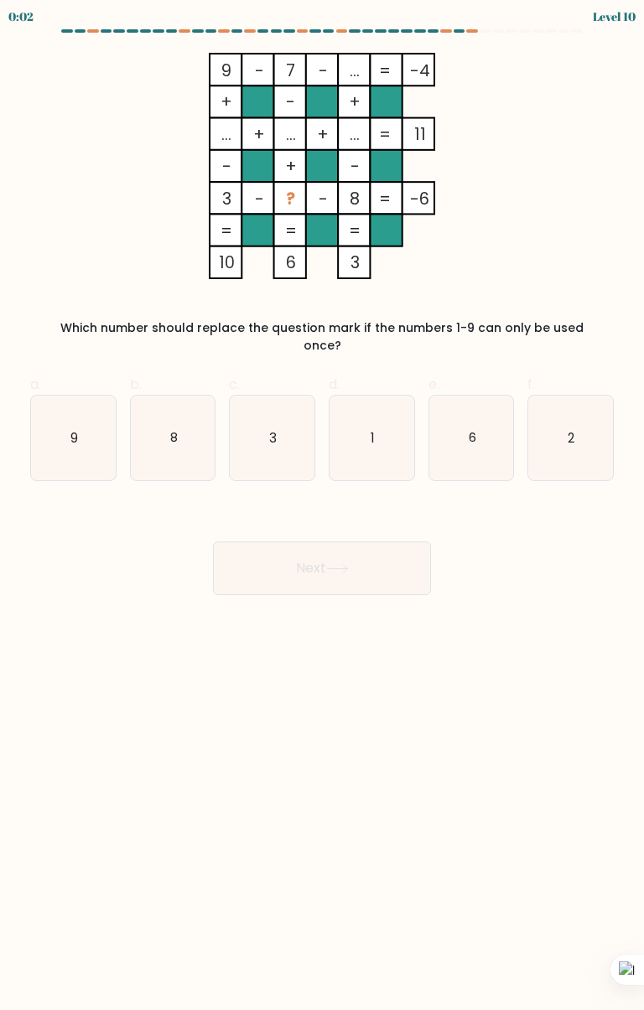
click at [376, 435] on icon "1" at bounding box center [371, 438] width 85 height 85
click at [323, 506] on input "d. 1" at bounding box center [322, 511] width 1 height 11
radio input "true"
click at [363, 570] on button "Next" at bounding box center [322, 569] width 218 height 54
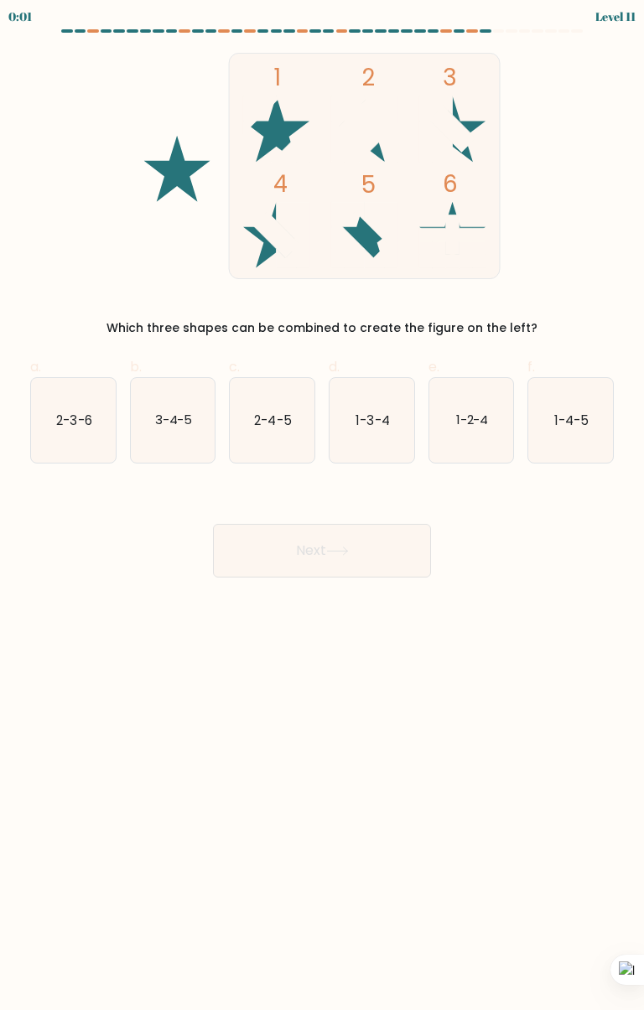
click at [174, 433] on icon "3-4-5" at bounding box center [173, 420] width 85 height 85
click at [322, 506] on input "b. 3-4-5" at bounding box center [322, 511] width 1 height 11
radio input "true"
click at [334, 556] on button "Next" at bounding box center [322, 551] width 218 height 54
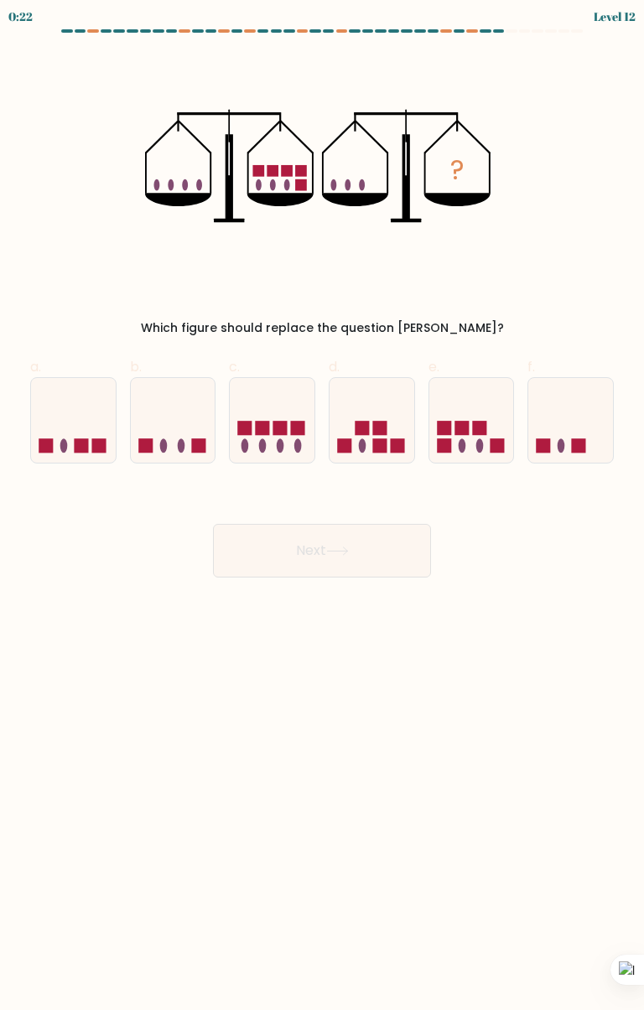
click at [474, 448] on icon at bounding box center [471, 421] width 85 height 70
click at [323, 506] on input "e." at bounding box center [322, 511] width 1 height 11
radio input "true"
click at [409, 565] on button "Next" at bounding box center [322, 551] width 218 height 54
click at [380, 552] on button "Next" at bounding box center [322, 551] width 218 height 54
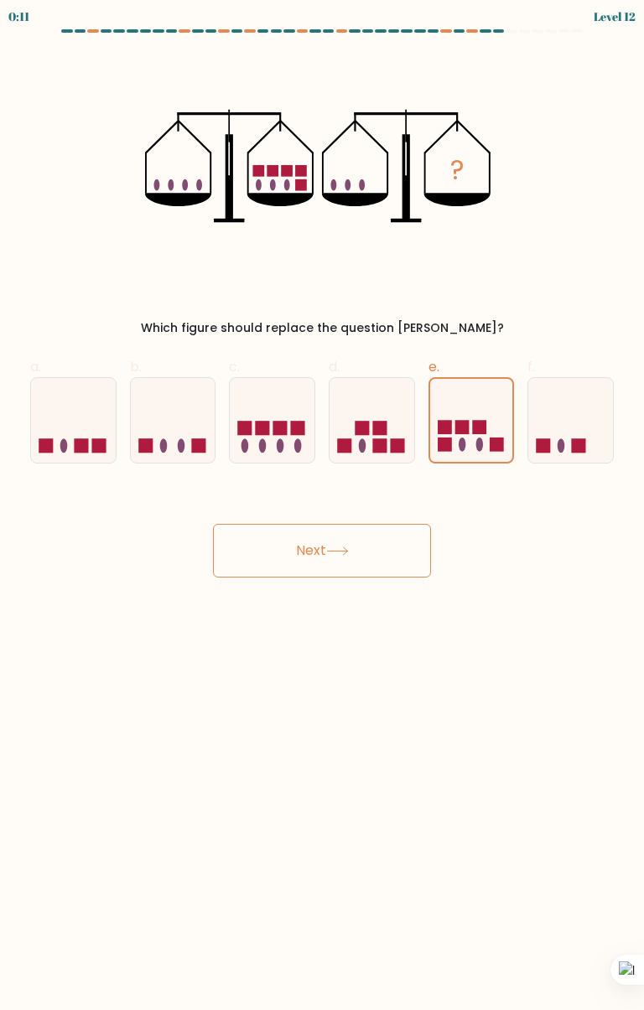
click at [328, 564] on button "Next" at bounding box center [322, 551] width 218 height 54
click at [343, 562] on button "Next" at bounding box center [322, 551] width 218 height 54
click at [376, 546] on button "Next" at bounding box center [322, 551] width 218 height 54
click at [381, 556] on button "Next" at bounding box center [322, 551] width 218 height 54
click at [379, 551] on button "Next" at bounding box center [322, 551] width 218 height 54
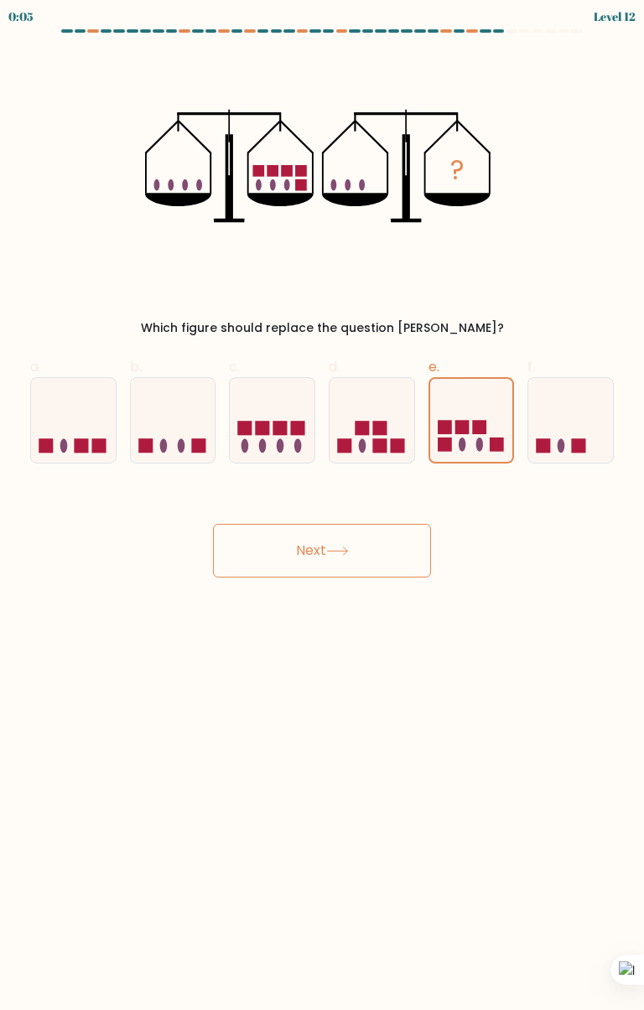
click at [381, 552] on button "Next" at bounding box center [322, 551] width 218 height 54
click at [381, 556] on button "Next" at bounding box center [322, 551] width 218 height 54
click at [385, 555] on button "Next" at bounding box center [322, 551] width 218 height 54
click at [482, 406] on icon at bounding box center [471, 420] width 83 height 69
click at [323, 506] on input "e." at bounding box center [322, 511] width 1 height 11
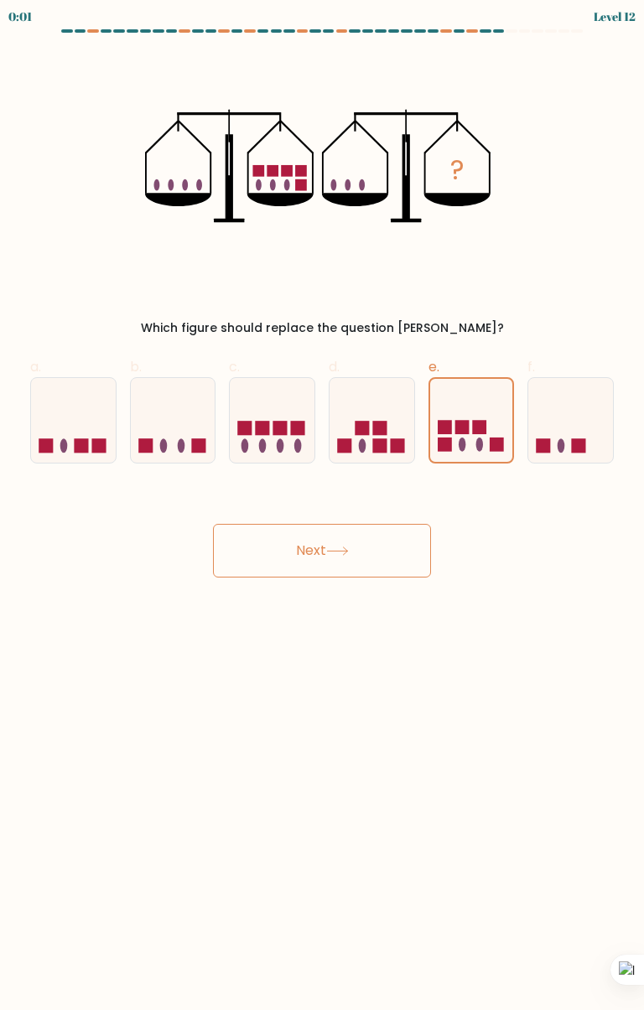
click at [388, 550] on button "Next" at bounding box center [322, 551] width 218 height 54
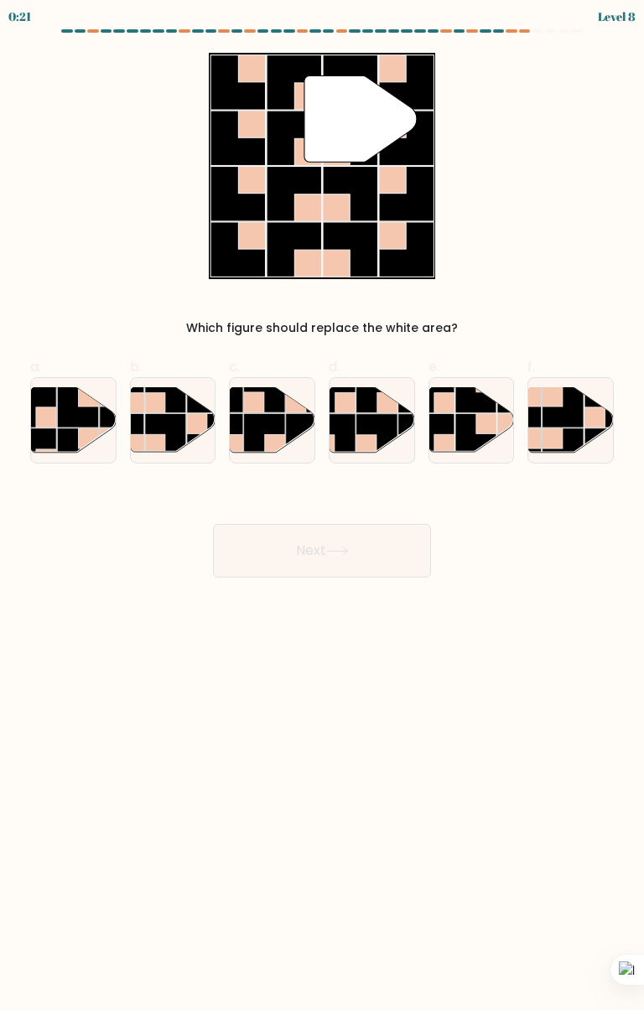
click at [556, 458] on div at bounding box center [570, 420] width 86 height 86
click at [323, 506] on input "f." at bounding box center [322, 511] width 1 height 11
radio input "true"
click at [187, 430] on rect at bounding box center [197, 424] width 20 height 20
click at [322, 506] on input "b." at bounding box center [322, 511] width 1 height 11
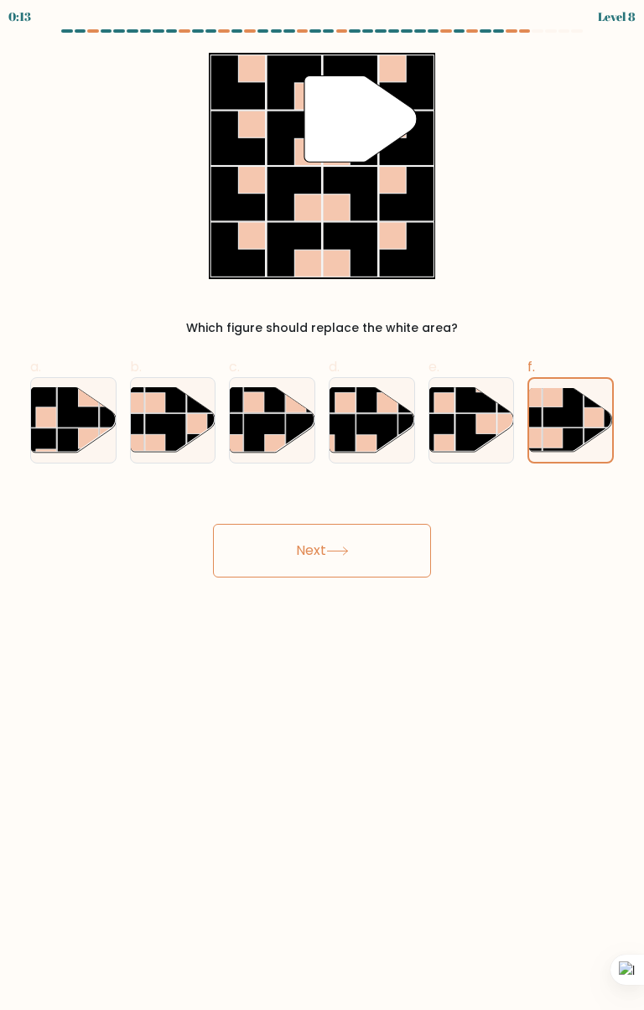
radio input "true"
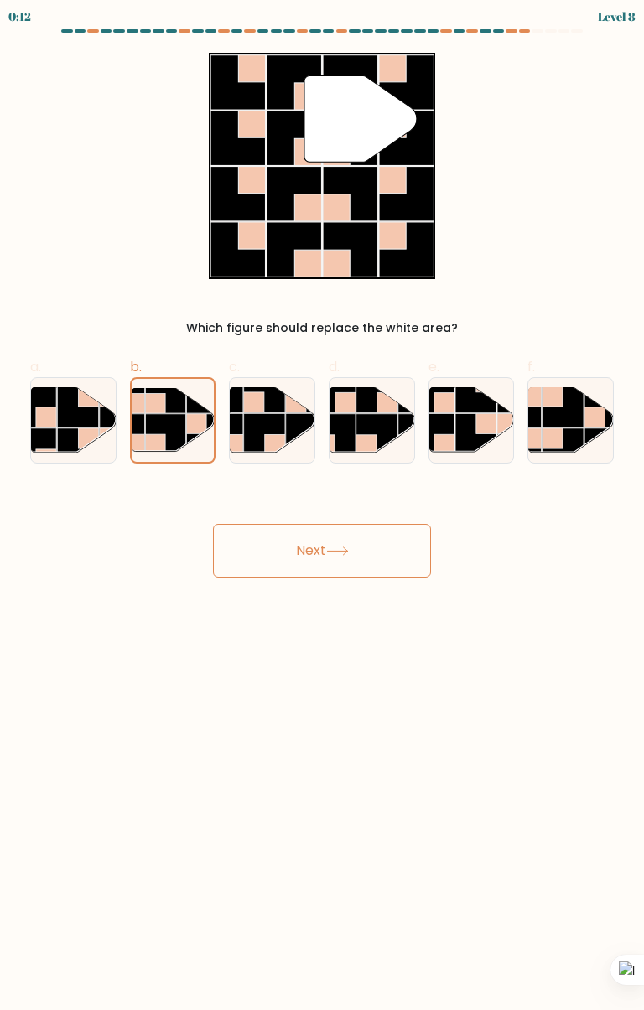
click at [317, 568] on button "Next" at bounding box center [322, 551] width 218 height 54
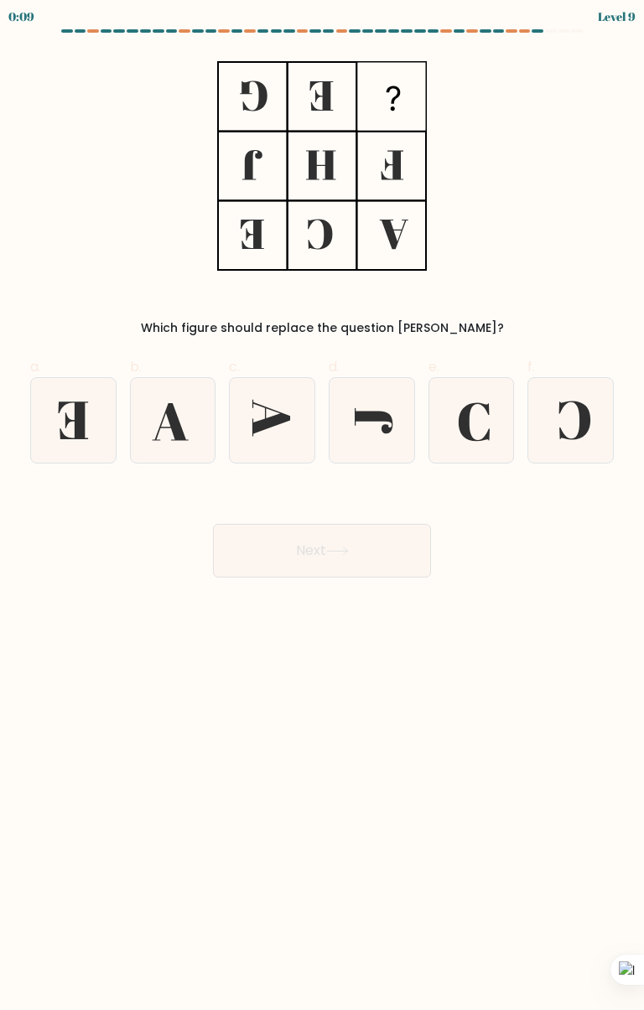
click at [581, 422] on icon at bounding box center [574, 420] width 31 height 39
click at [323, 506] on input "f." at bounding box center [322, 511] width 1 height 11
radio input "true"
click at [394, 567] on button "Next" at bounding box center [322, 551] width 218 height 54
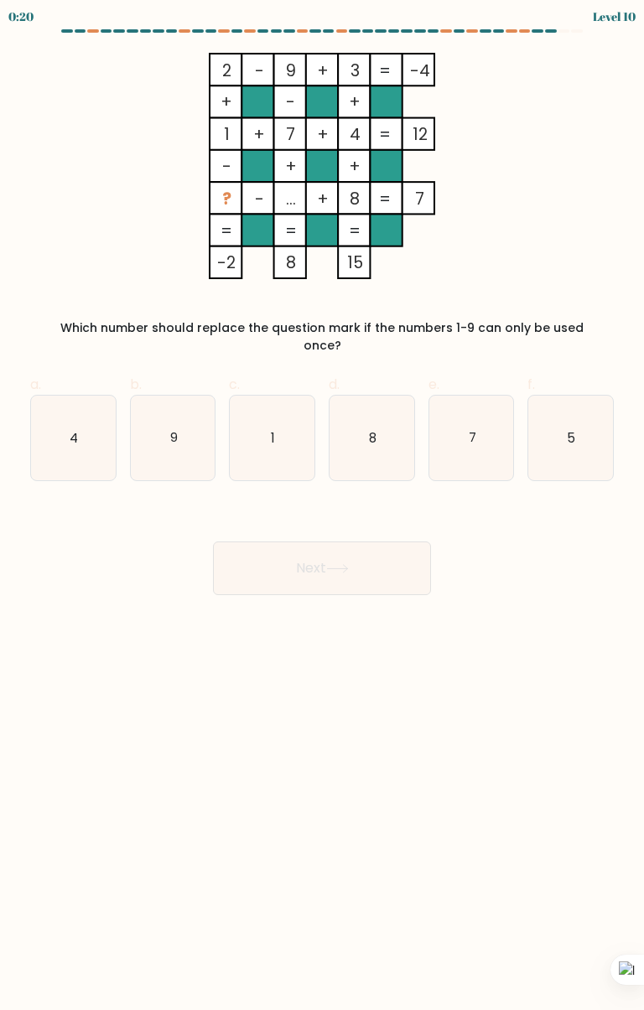
click at [303, 423] on icon "1" at bounding box center [272, 438] width 85 height 85
click at [322, 506] on input "c. 1" at bounding box center [322, 511] width 1 height 11
radio input "true"
click at [384, 562] on button "Next" at bounding box center [322, 569] width 218 height 54
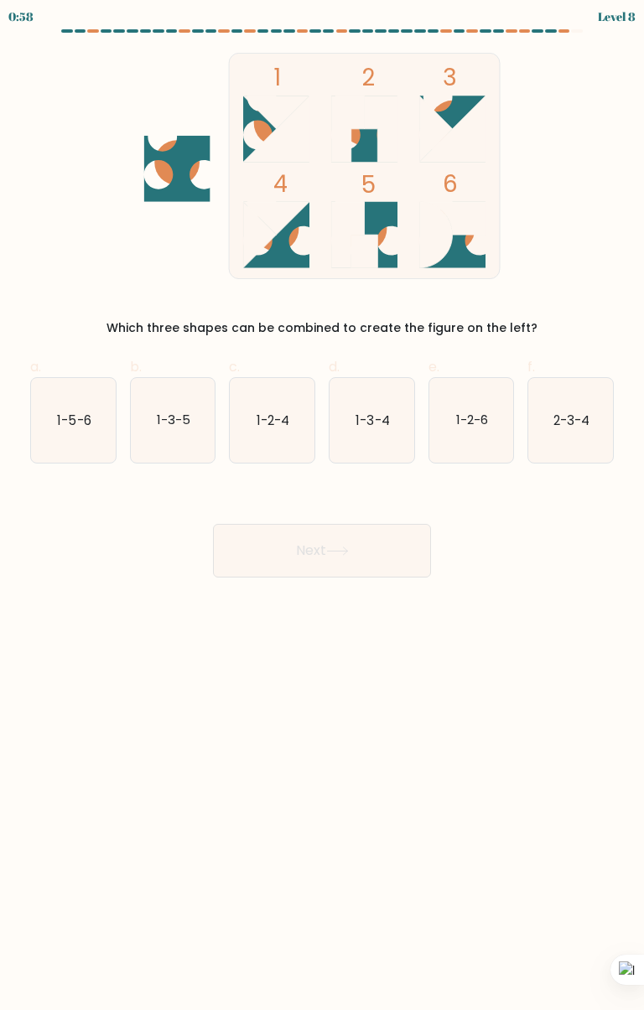
click at [550, 528] on div "Next" at bounding box center [322, 531] width 604 height 94
click at [383, 430] on icon "1-3-4" at bounding box center [371, 420] width 85 height 85
click at [323, 506] on input "d. 1-3-4" at bounding box center [322, 511] width 1 height 11
radio input "true"
click at [330, 554] on icon at bounding box center [337, 551] width 23 height 9
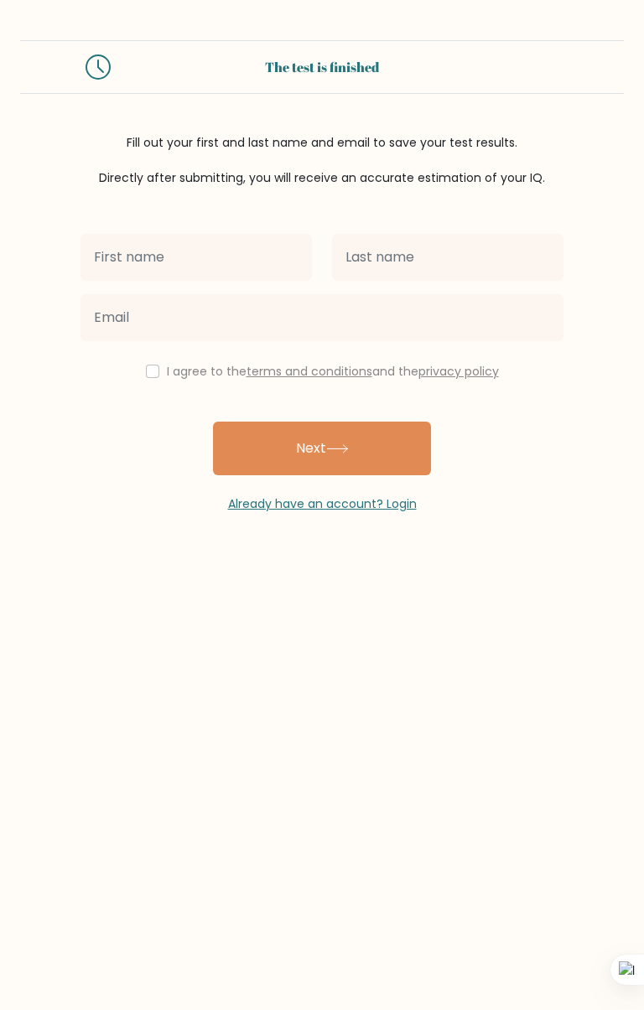
click at [252, 262] on input "text" at bounding box center [195, 257] width 231 height 47
type input "[PERSON_NAME]"
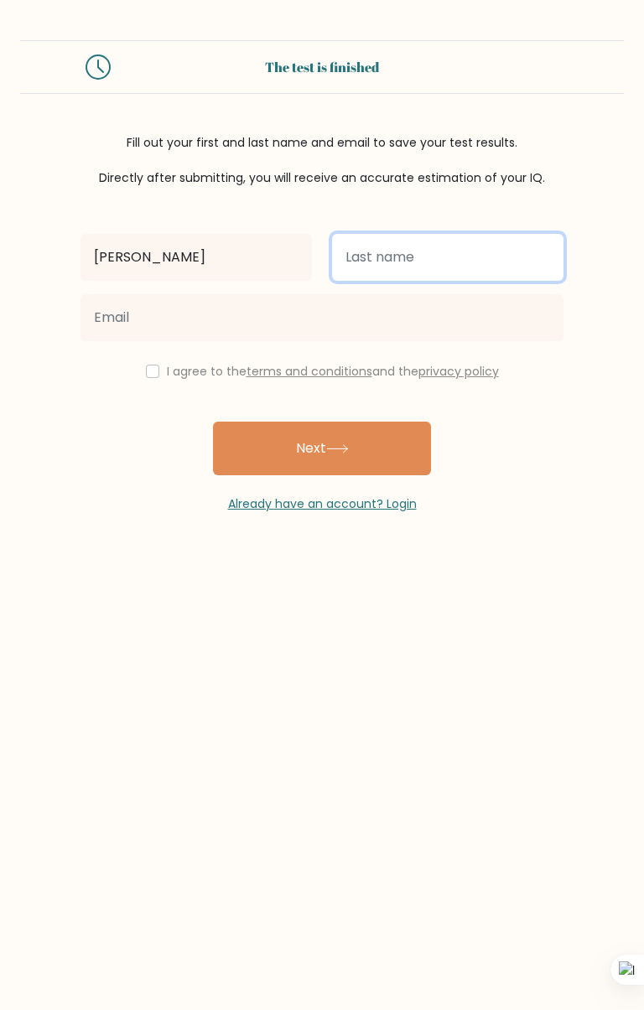
click at [449, 261] on input "text" at bounding box center [447, 257] width 231 height 47
type input "[PERSON_NAME]"
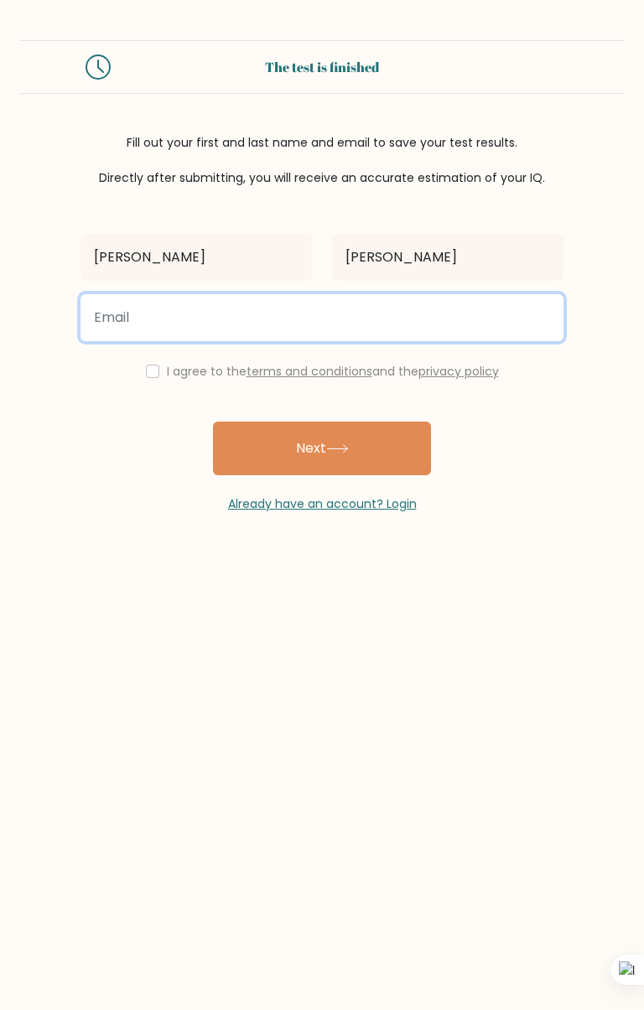
click at [449, 314] on input "email" at bounding box center [321, 317] width 483 height 47
click at [465, 319] on input "email" at bounding box center [321, 317] width 483 height 47
type input "danielfayaz550@gmail.com"
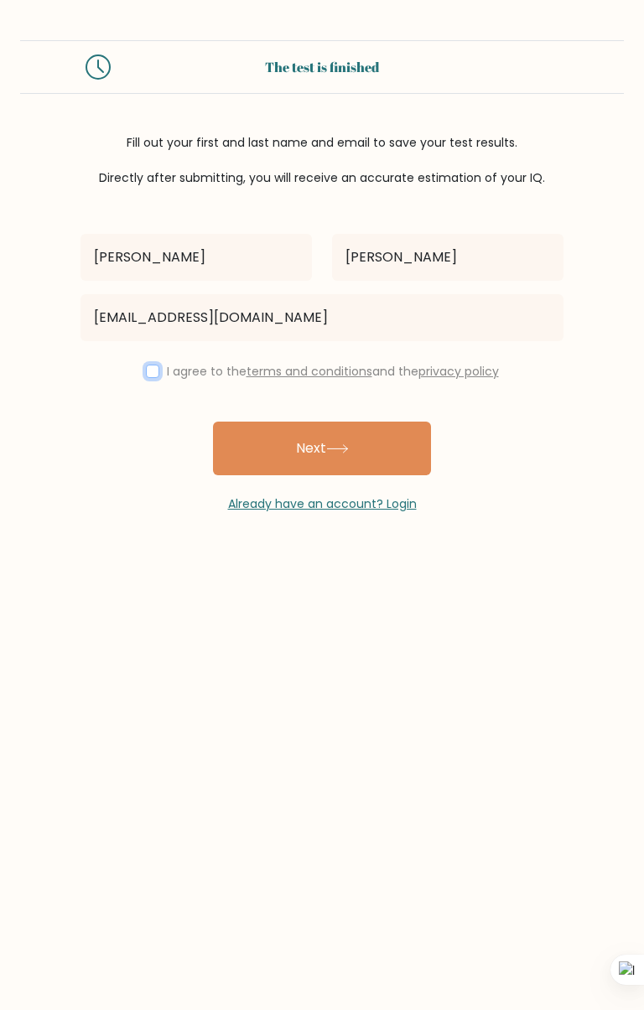
click at [147, 369] on input "checkbox" at bounding box center [152, 371] width 13 height 13
checkbox input "true"
click at [378, 454] on button "Next" at bounding box center [322, 449] width 218 height 54
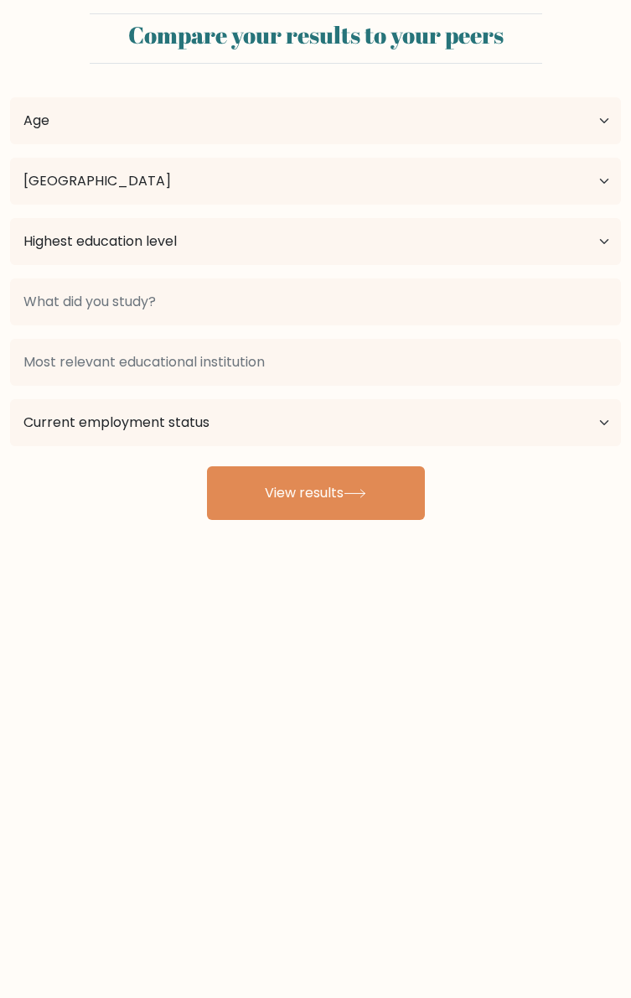
select select "PK"
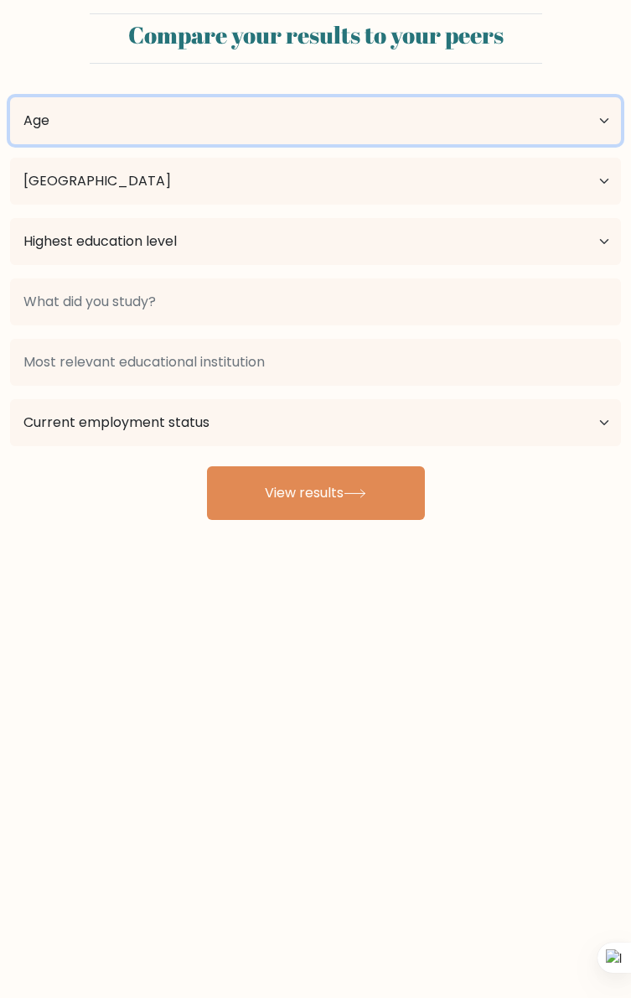
click at [255, 144] on select "Age Under 18 years old 18-24 years old 25-34 years old 35-44 years old 45-54 ye…" at bounding box center [315, 120] width 611 height 47
select select "18_24"
click at [10, 144] on select "Age Under 18 years old 18-24 years old 25-34 years old 35-44 years old 45-54 ye…" at bounding box center [315, 120] width 611 height 47
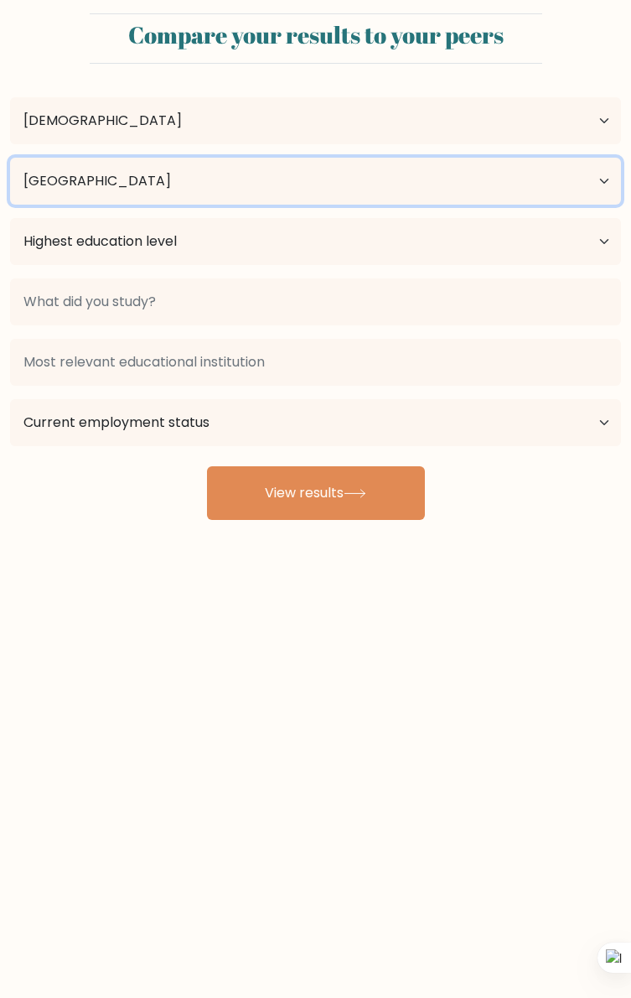
click at [477, 205] on select "Country Afghanistan Albania Algeria American Samoa Andorra Angola Anguilla Anta…" at bounding box center [315, 181] width 611 height 47
click at [498, 205] on select "Country Afghanistan Albania Algeria American Samoa Andorra Angola Anguilla Anta…" at bounding box center [315, 181] width 611 height 47
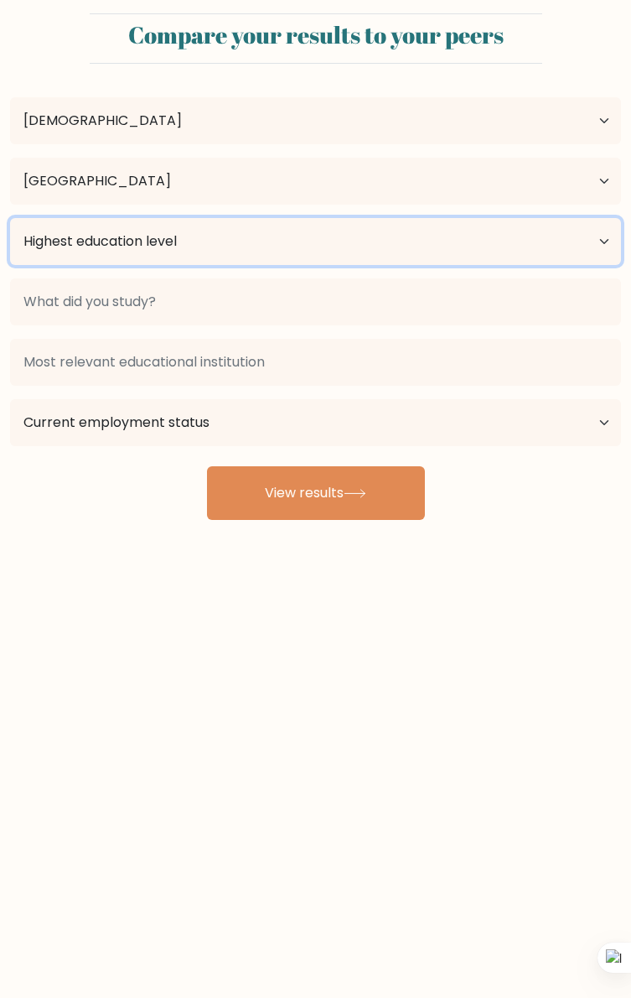
click at [209, 265] on select "Highest education level No schooling Primary Lower Secondary Upper Secondary Oc…" at bounding box center [315, 241] width 611 height 47
select select "bachelors_degree"
click at [10, 265] on select "Highest education level No schooling Primary Lower Secondary Upper Secondary Oc…" at bounding box center [315, 241] width 611 height 47
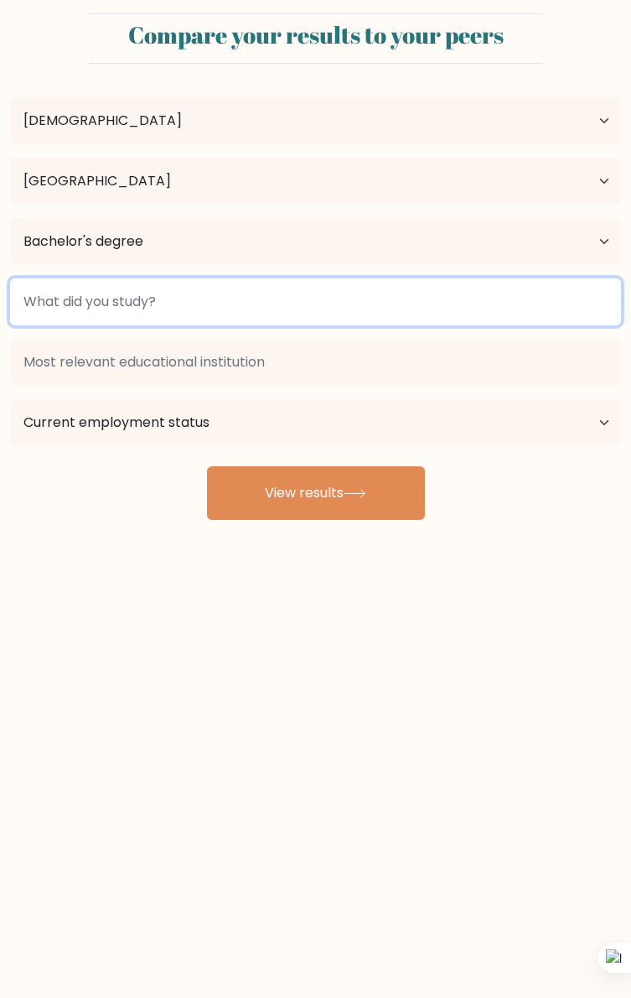
click at [520, 306] on input at bounding box center [315, 301] width 611 height 47
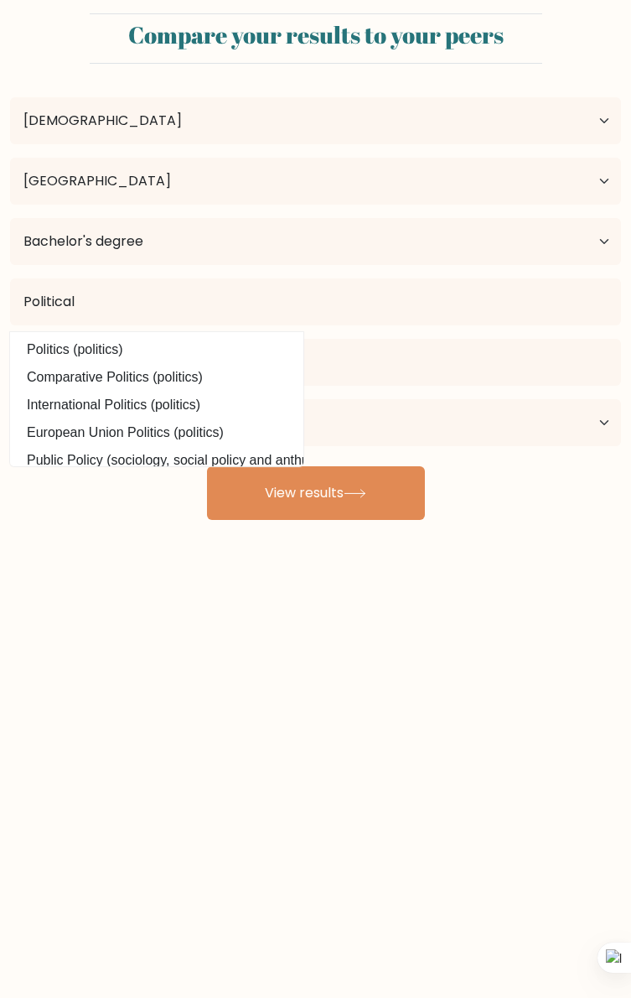
click at [299, 345] on option "Politics (politics)" at bounding box center [156, 349] width 285 height 27
type input "Politics"
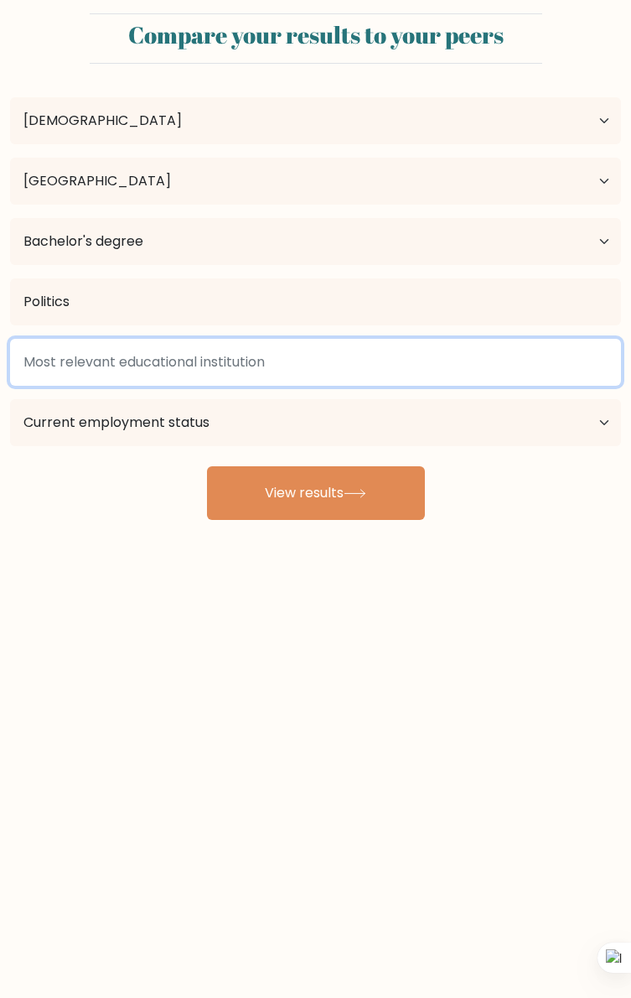
click at [232, 379] on input at bounding box center [315, 362] width 611 height 47
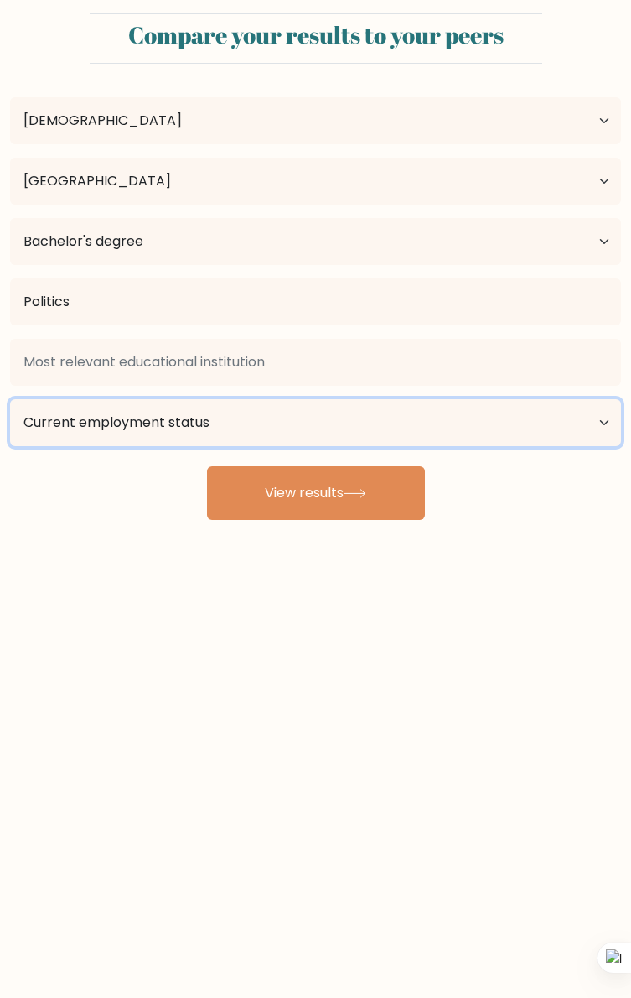
click at [537, 399] on select "Current employment status Employed Student Retired Other / prefer not to answer" at bounding box center [315, 422] width 611 height 47
select select "student"
click at [335, 399] on select "Current employment status Employed Student Retired Other / prefer not to answer" at bounding box center [315, 422] width 611 height 47
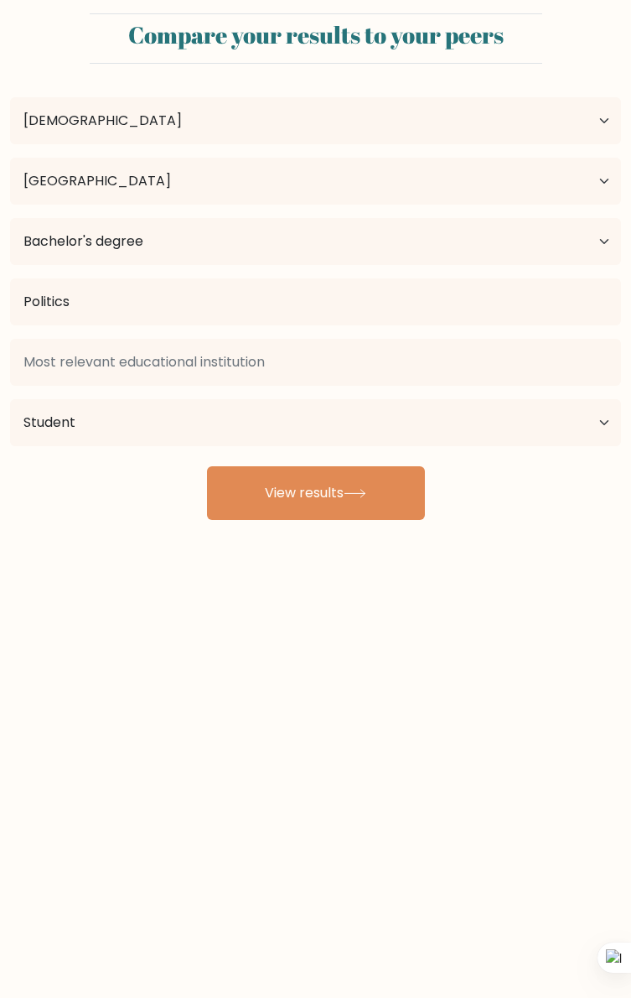
click at [342, 495] on button "View results" at bounding box center [316, 493] width 218 height 54
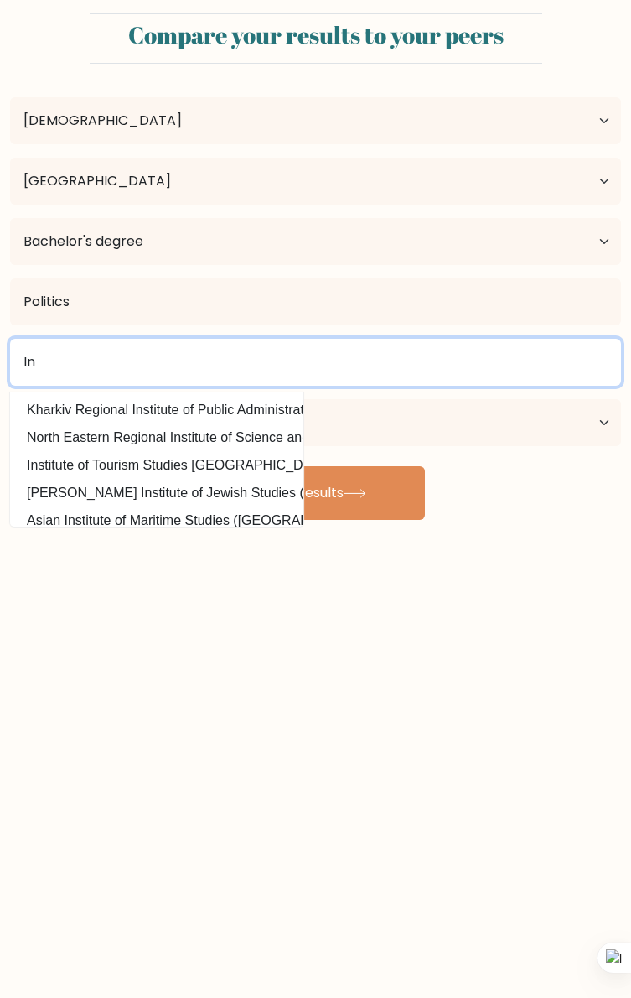
type input "I"
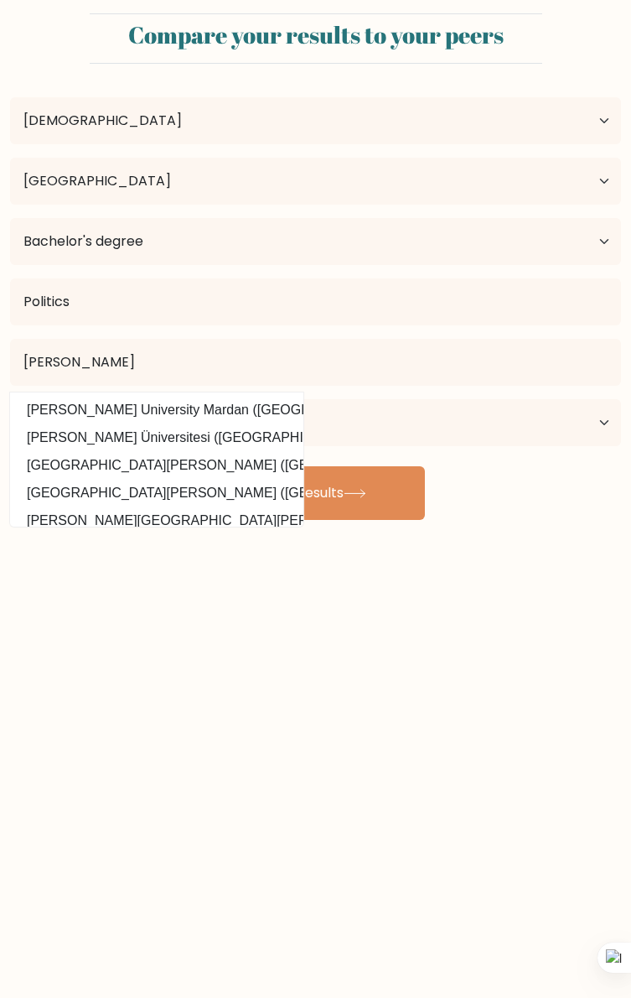
click at [74, 417] on option "Abdul Wali Khan University Mardan (Pakistan)" at bounding box center [156, 410] width 285 height 27
type input "Abdul Wali Khan University Mardan"
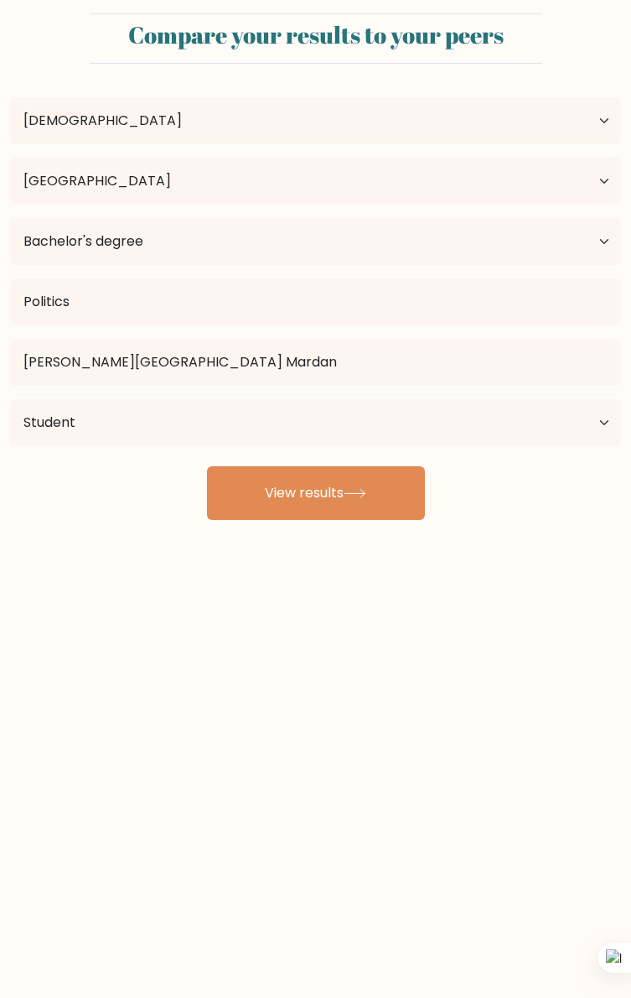
click at [359, 490] on icon at bounding box center [355, 493] width 23 height 9
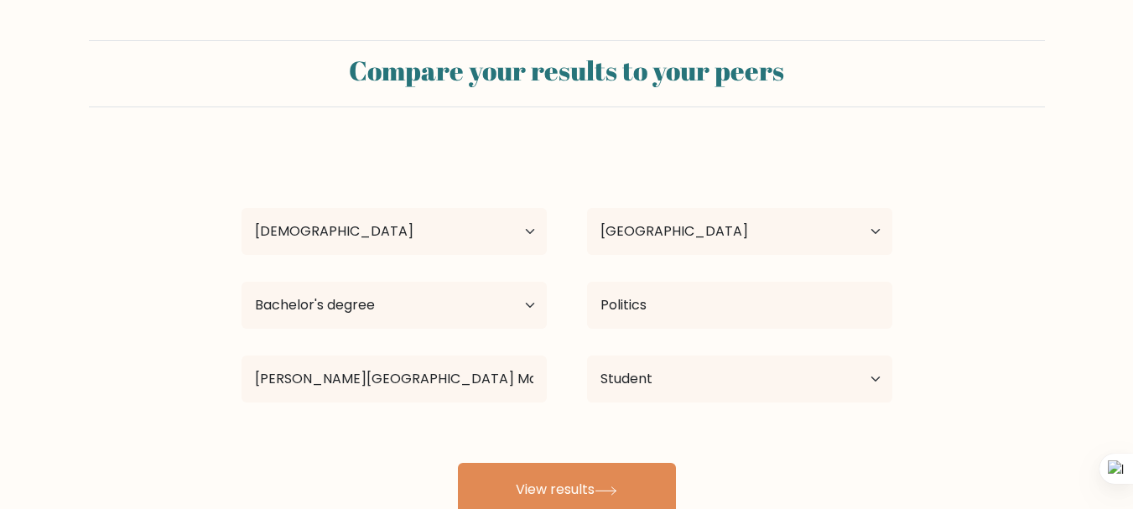
scroll to position [127, 0]
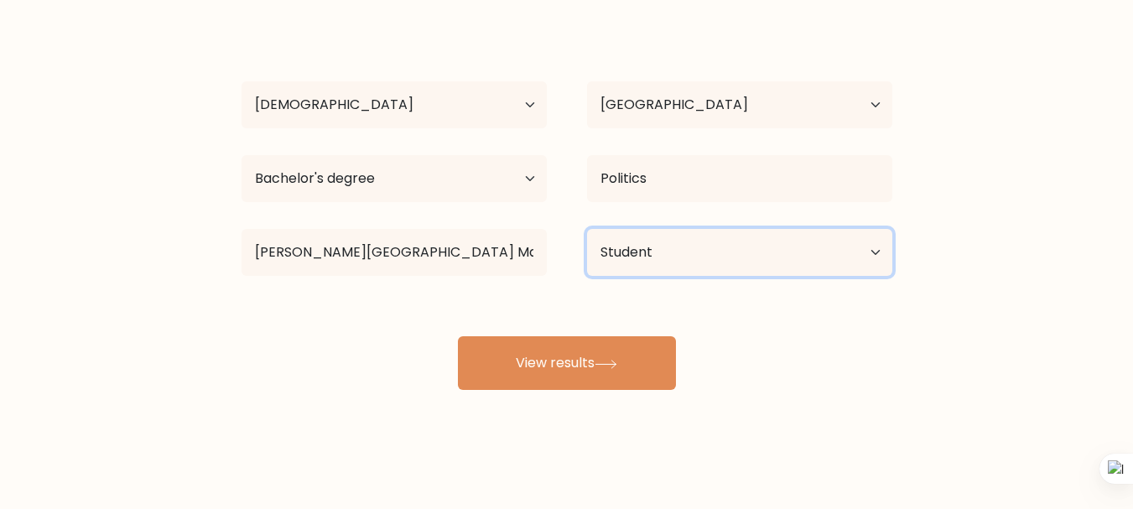
click at [630, 240] on select "Current employment status Employed Student Retired Other / prefer not to answer" at bounding box center [739, 252] width 305 height 47
select select "other"
click at [587, 229] on select "Current employment status Employed Student Retired Other / prefer not to answer" at bounding box center [739, 252] width 305 height 47
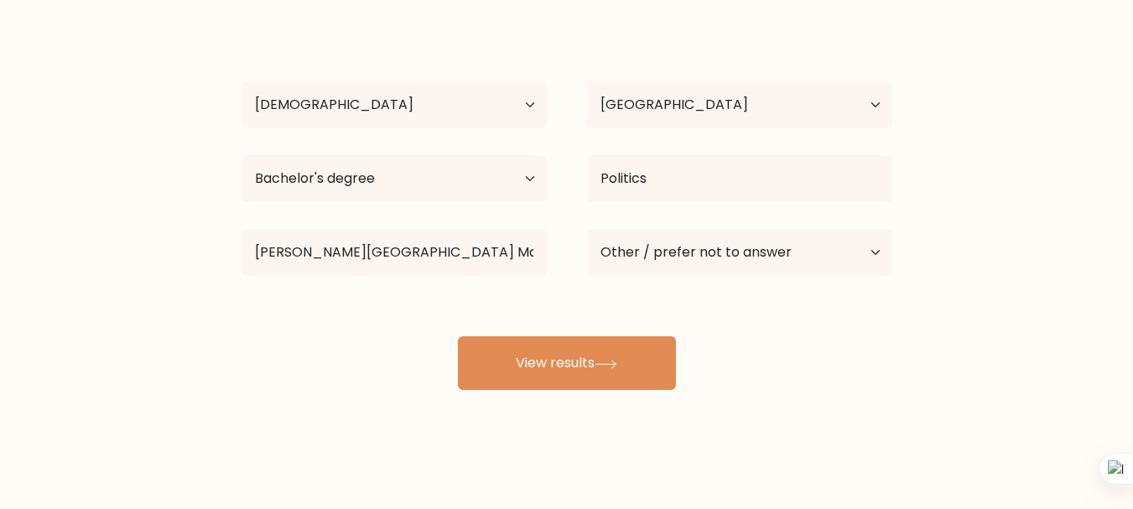
click at [611, 367] on icon at bounding box center [605, 364] width 23 height 9
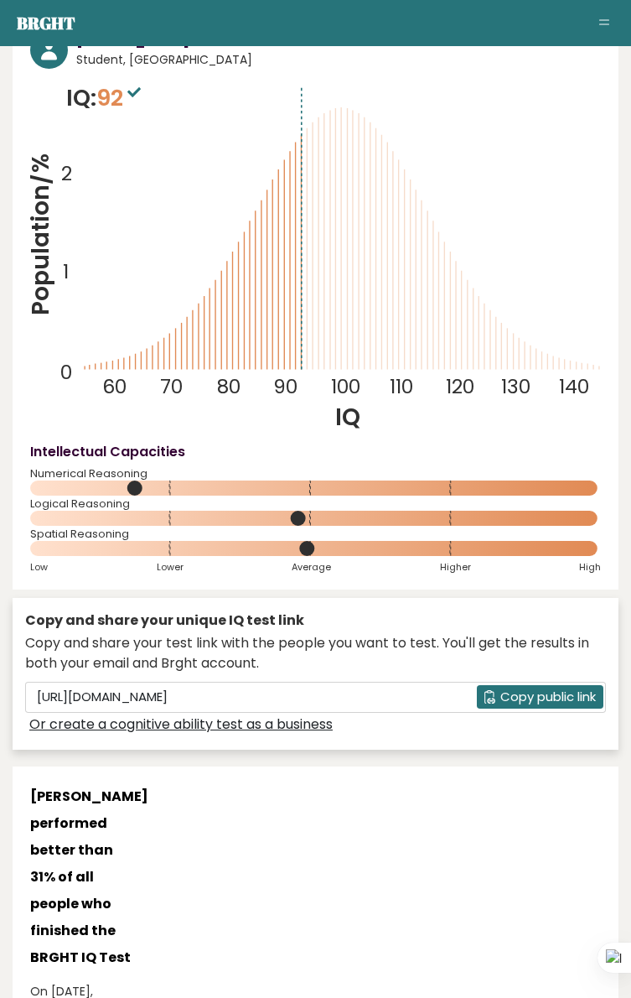
scroll to position [0, 13]
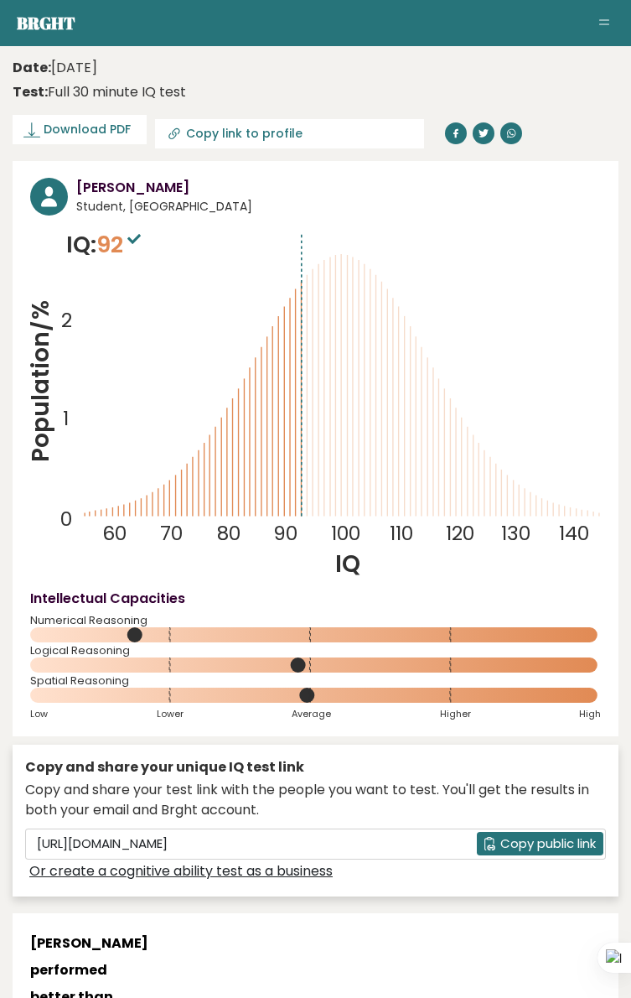
click at [73, 121] on span "Download PDF" at bounding box center [87, 130] width 87 height 18
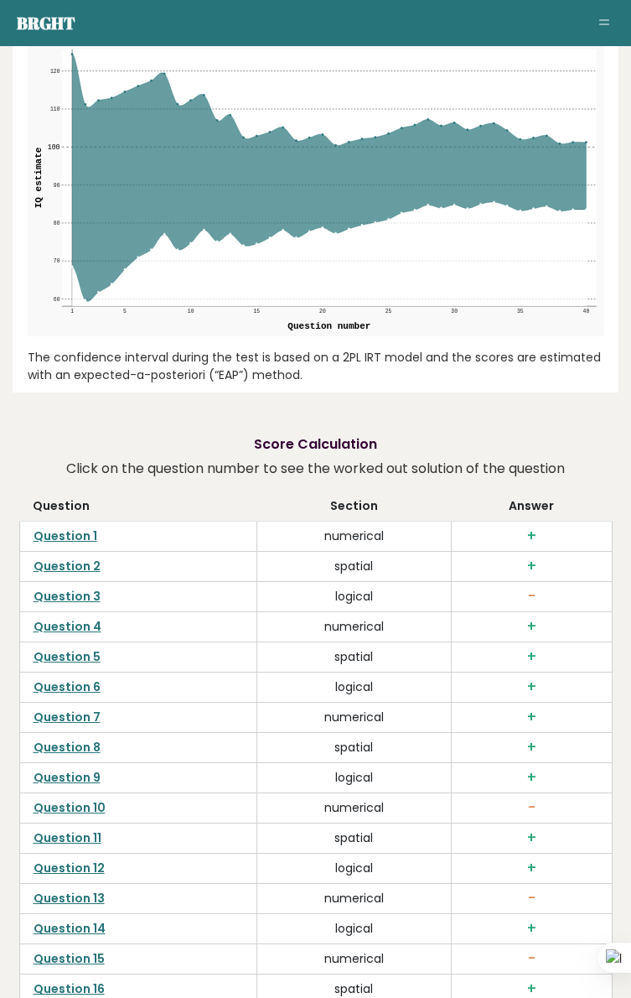
scroll to position [4303, 13]
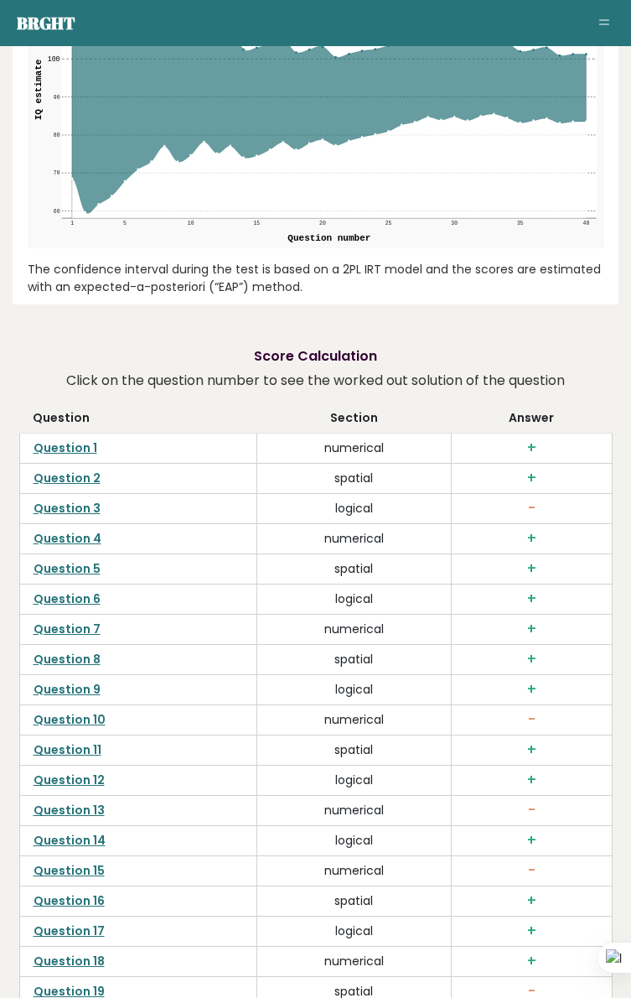
click at [0, 0] on td "0:34" at bounding box center [0, 0] width 0 height 0
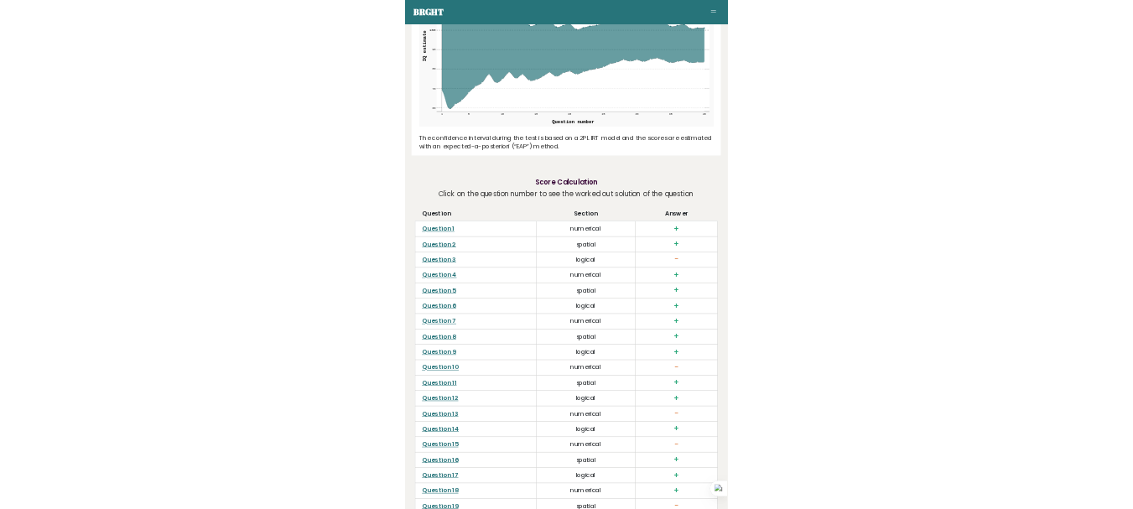
scroll to position [4303, 0]
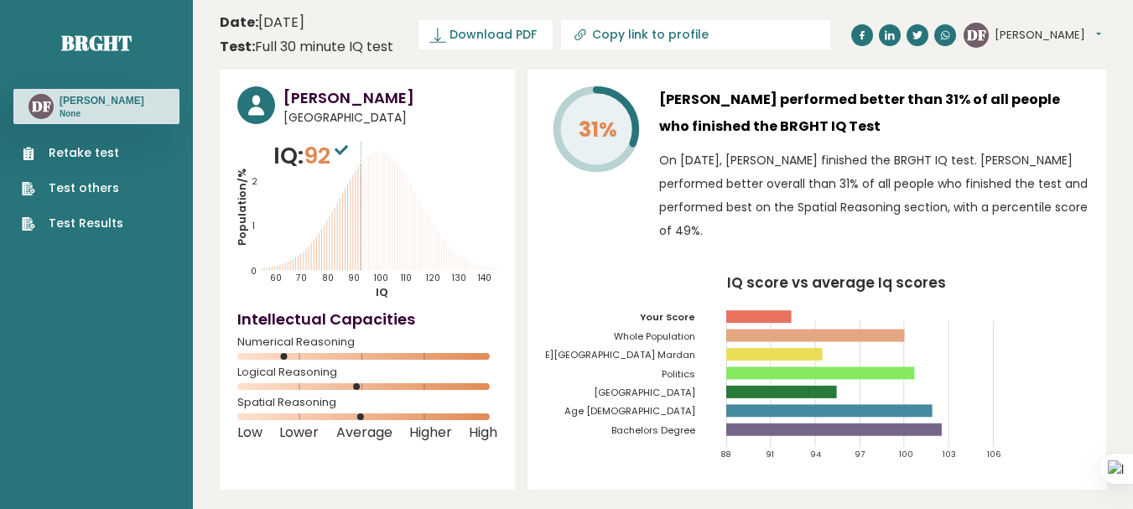
click at [98, 183] on link "Test others" at bounding box center [72, 188] width 101 height 18
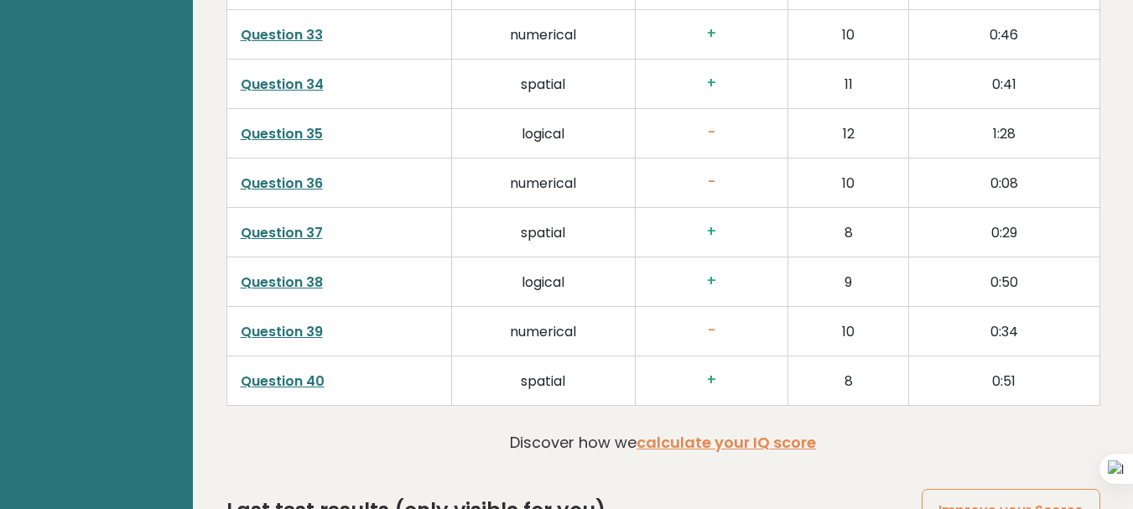
scroll to position [4420, 0]
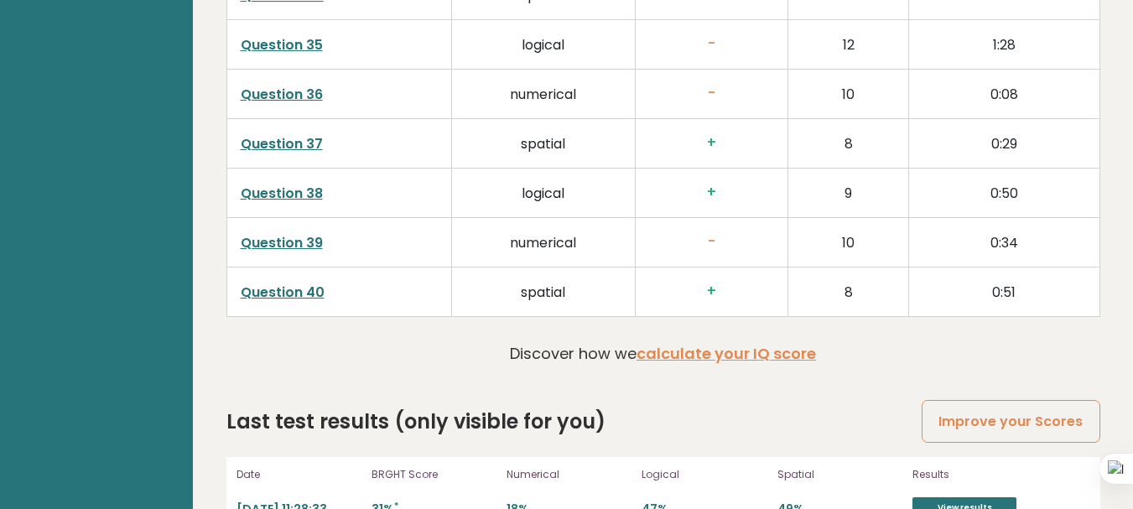
click at [723, 343] on link "calculate your IQ score" at bounding box center [725, 353] width 179 height 21
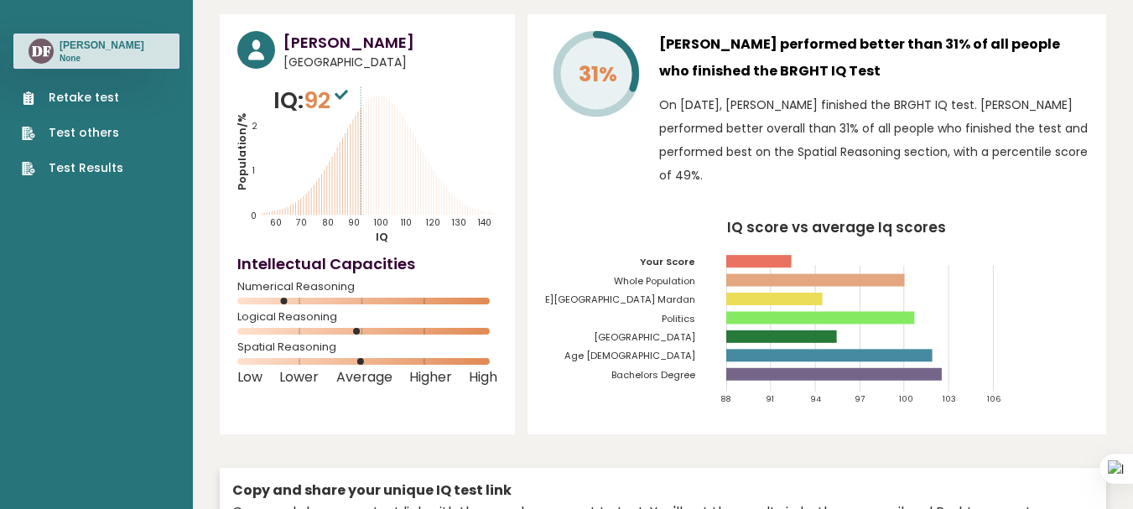
scroll to position [0, 0]
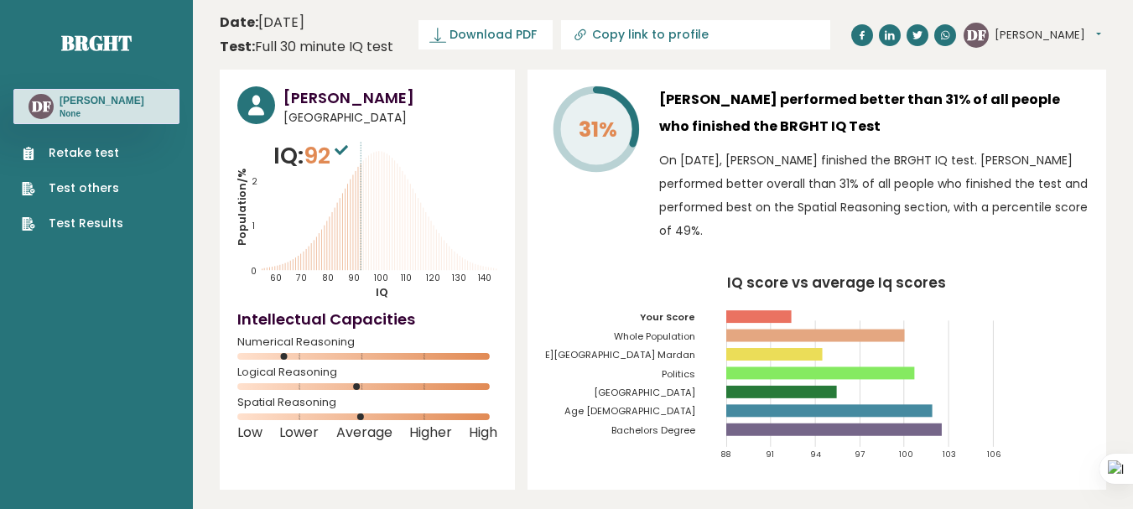
click at [1060, 366] on icon "IQ score vs average Iq scores 88 91 94 97 100 103 106 Your Score Whole Populati…" at bounding box center [816, 374] width 543 height 197
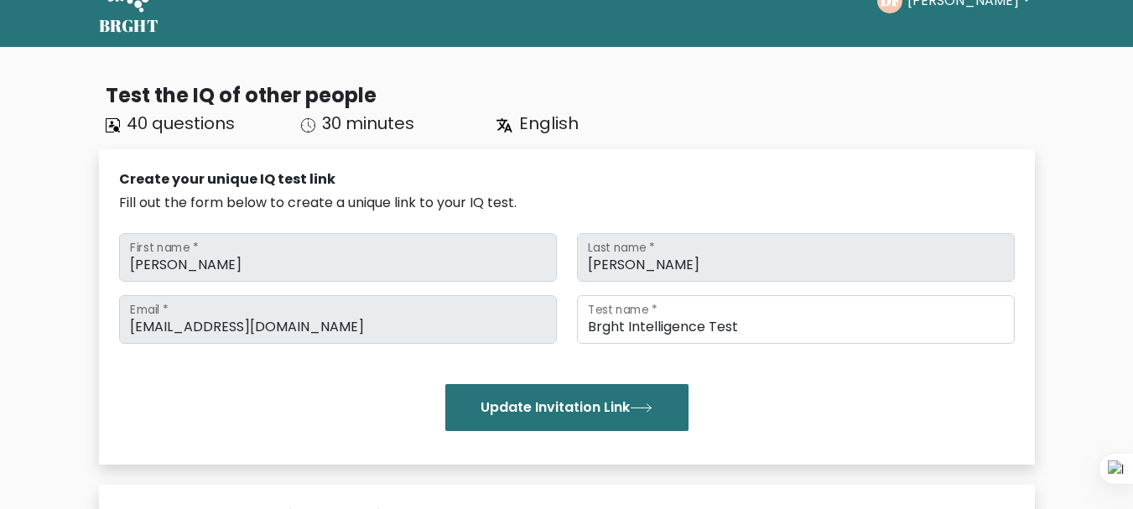
scroll to position [46, 0]
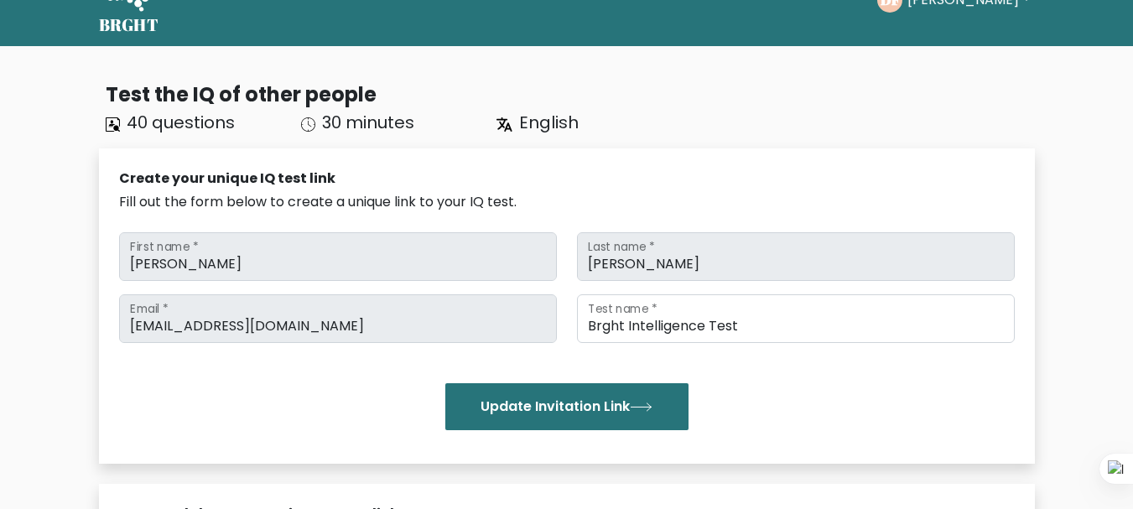
click at [609, 420] on button "Update Invitation Link" at bounding box center [566, 406] width 243 height 47
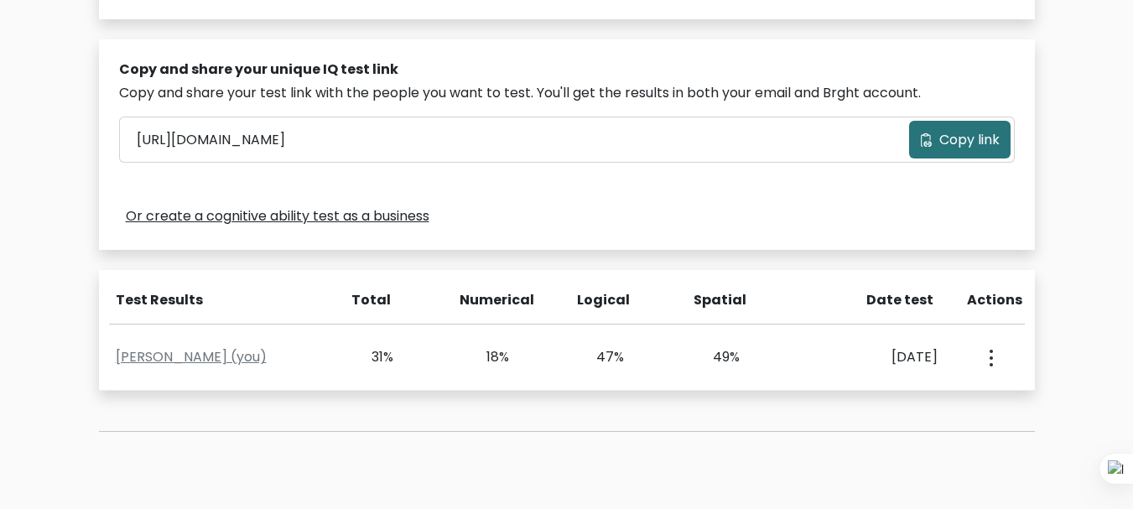
scroll to position [494, 0]
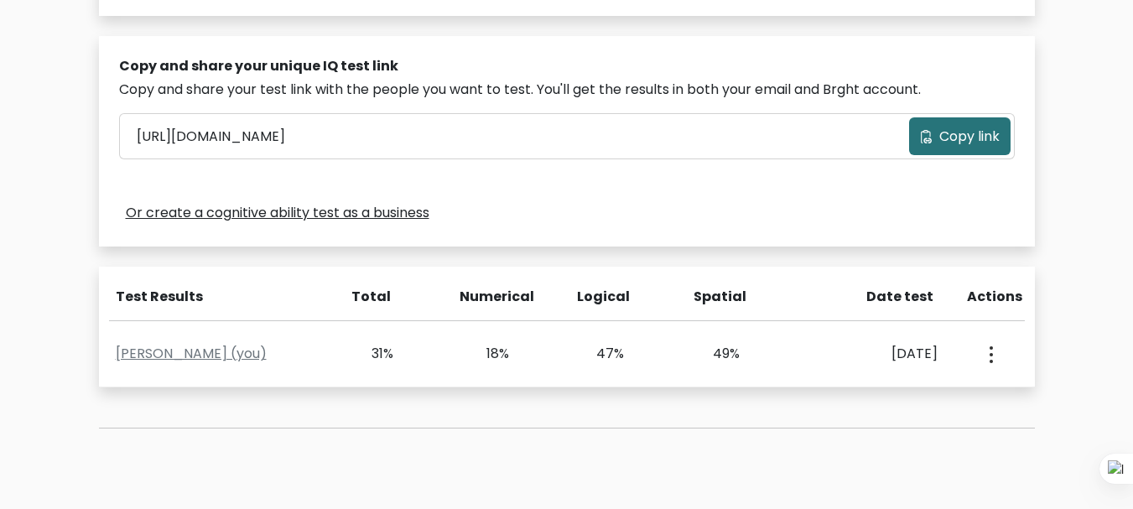
click at [957, 127] on span "Copy link" at bounding box center [969, 137] width 60 height 20
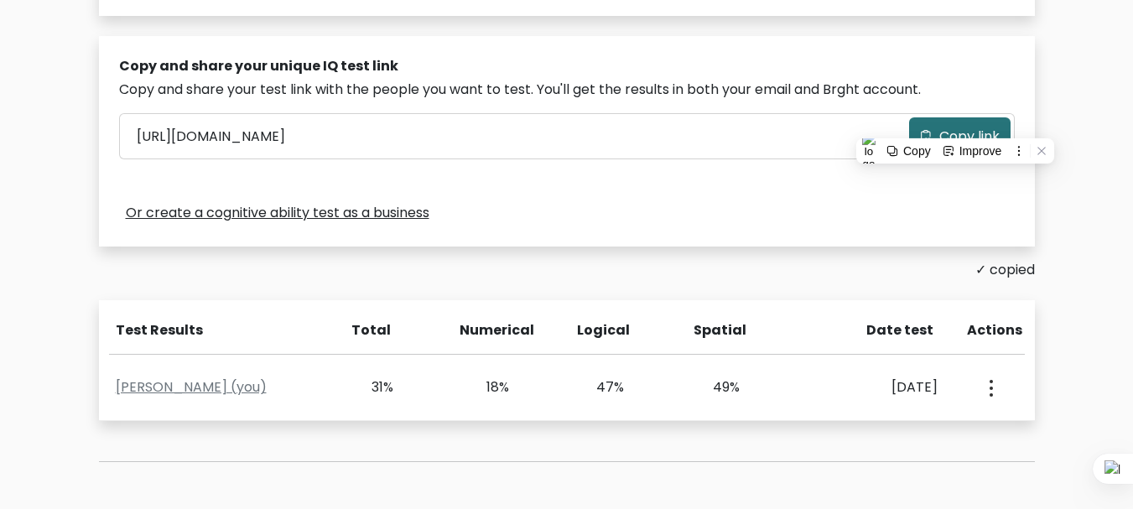
click at [963, 123] on button "Copy link" at bounding box center [959, 136] width 101 height 38
click at [962, 137] on span "Copy link" at bounding box center [969, 137] width 60 height 20
click at [492, 81] on div "Copy and share your test link with the people you want to test. You'll get the …" at bounding box center [566, 90] width 895 height 20
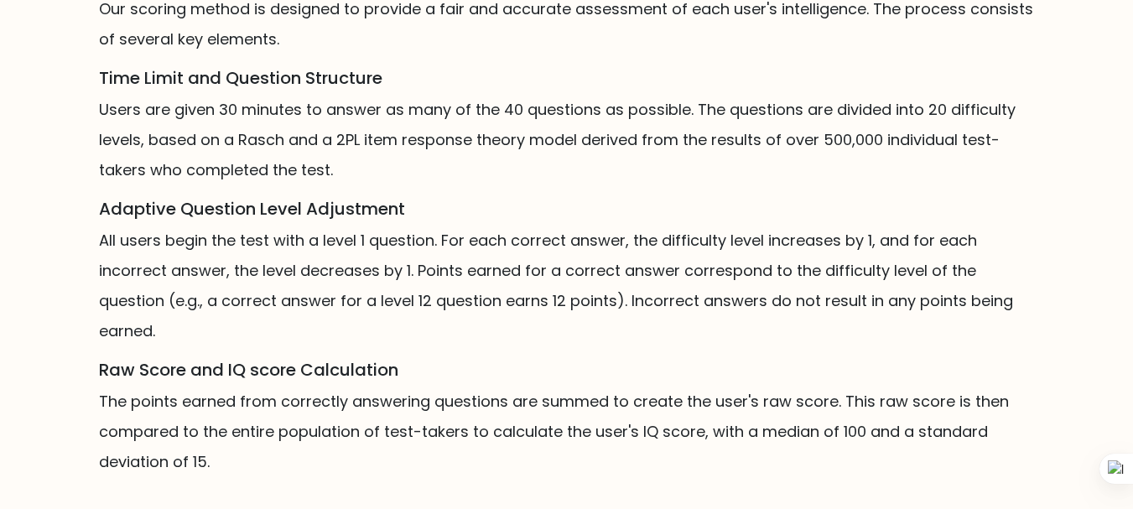
scroll to position [1285, 0]
